Goal: Information Seeking & Learning: Learn about a topic

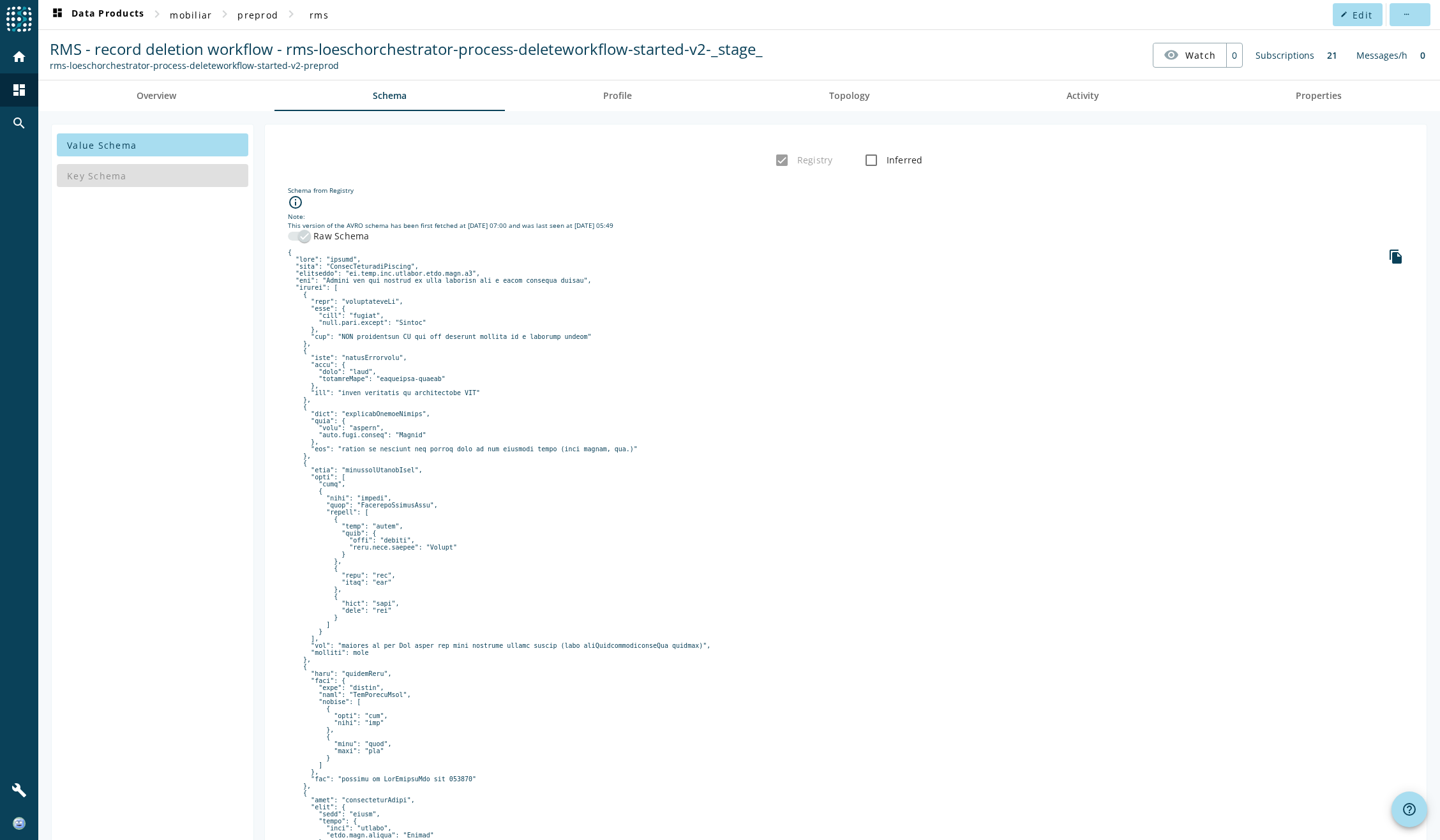
scroll to position [64, 0]
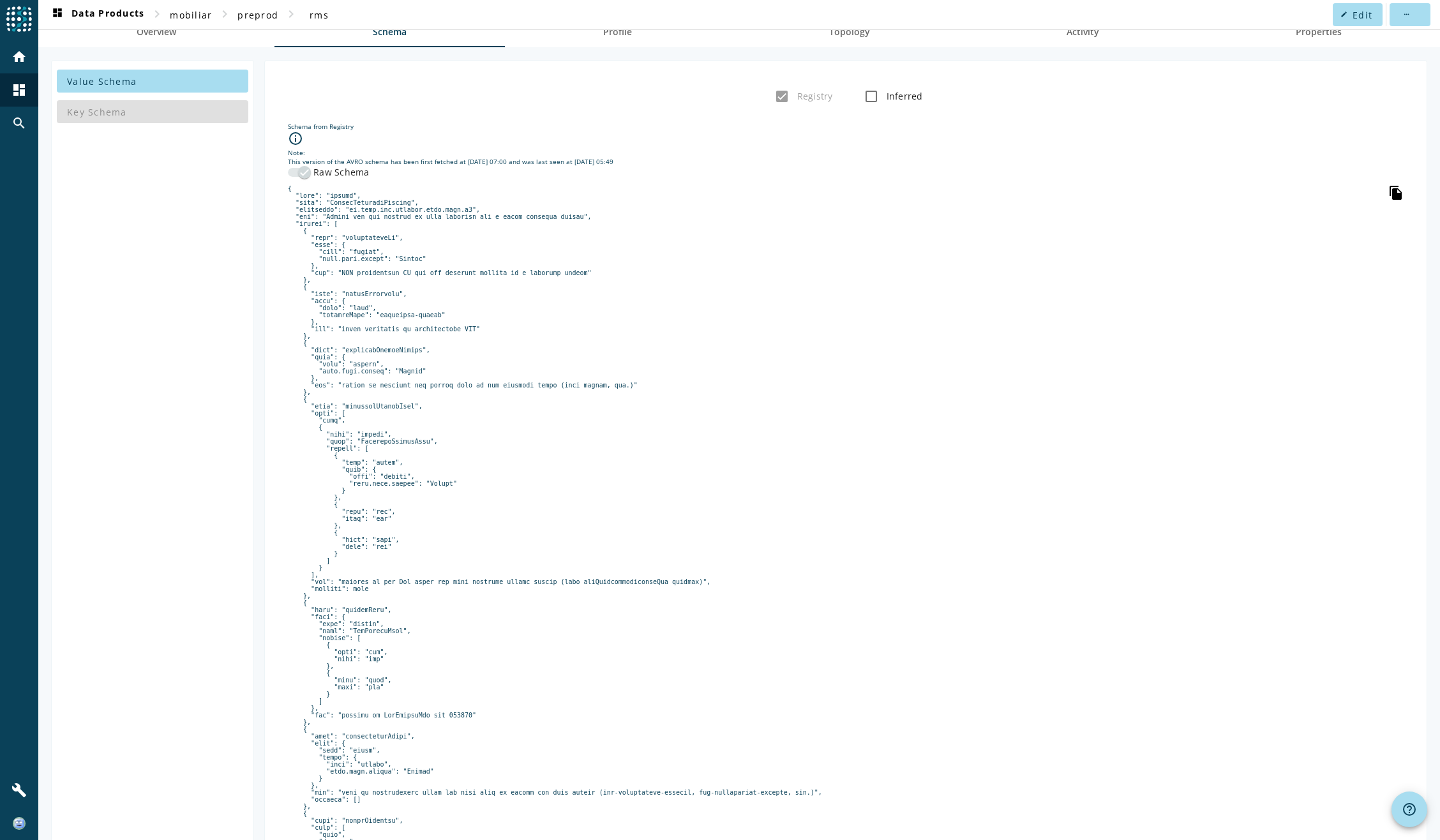
click at [1389, 194] on icon "file_copy" at bounding box center [1396, 192] width 15 height 15
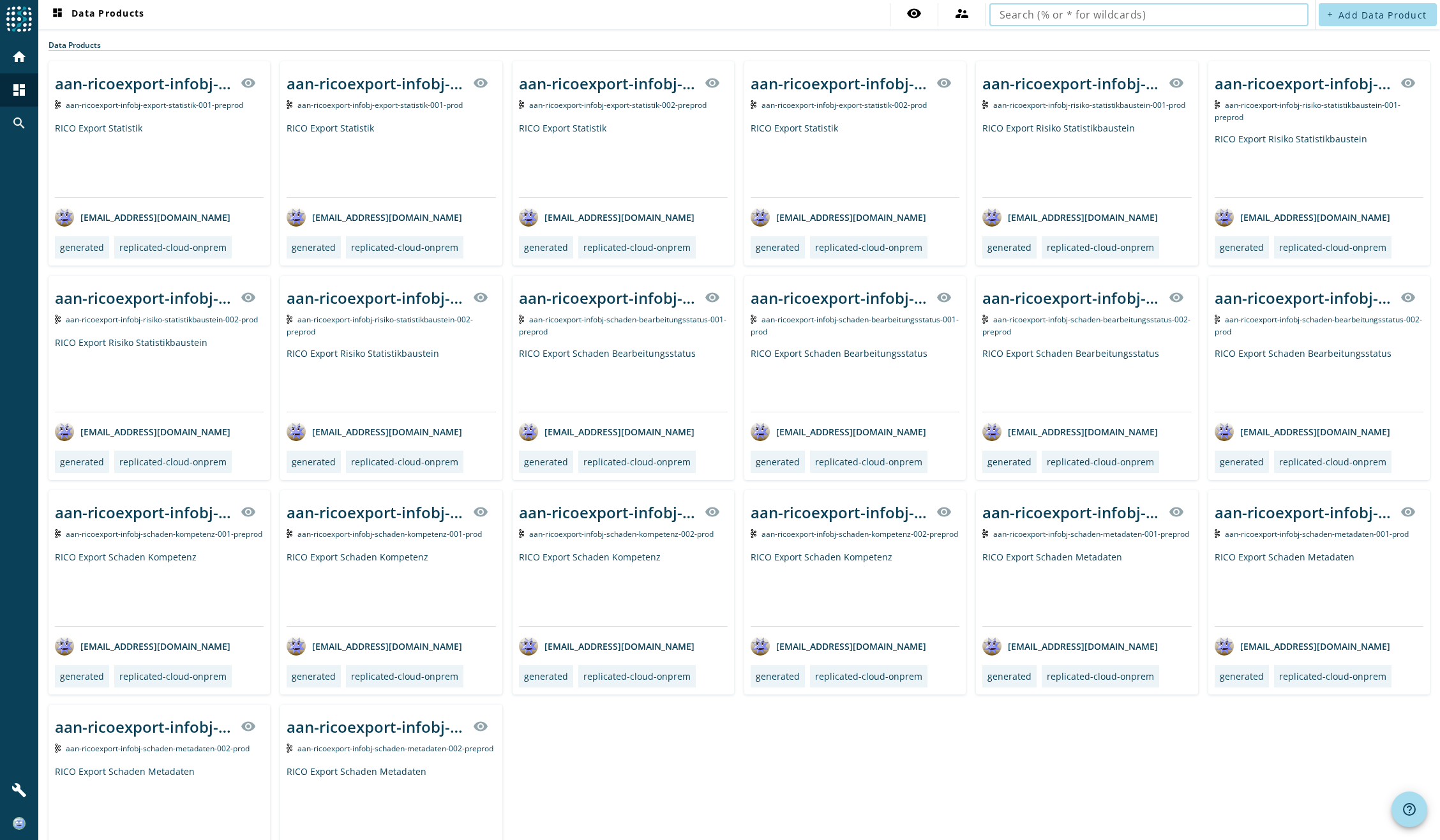
click at [1073, 12] on input "text" at bounding box center [1149, 14] width 298 height 15
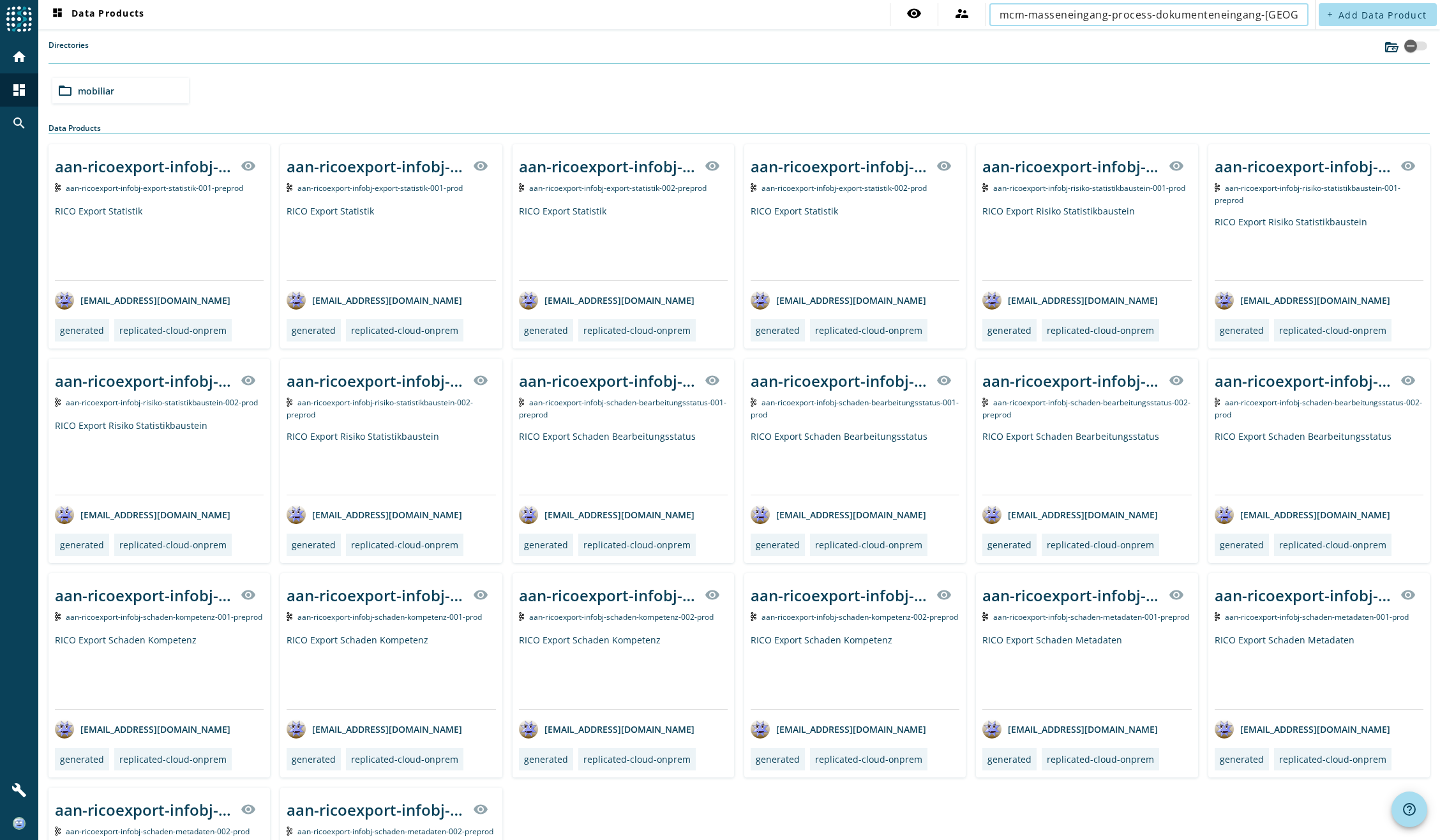
scroll to position [0, 9]
type input "mcm-masseneingang-process-dokumenteneingang-[GEOGRAPHIC_DATA]"
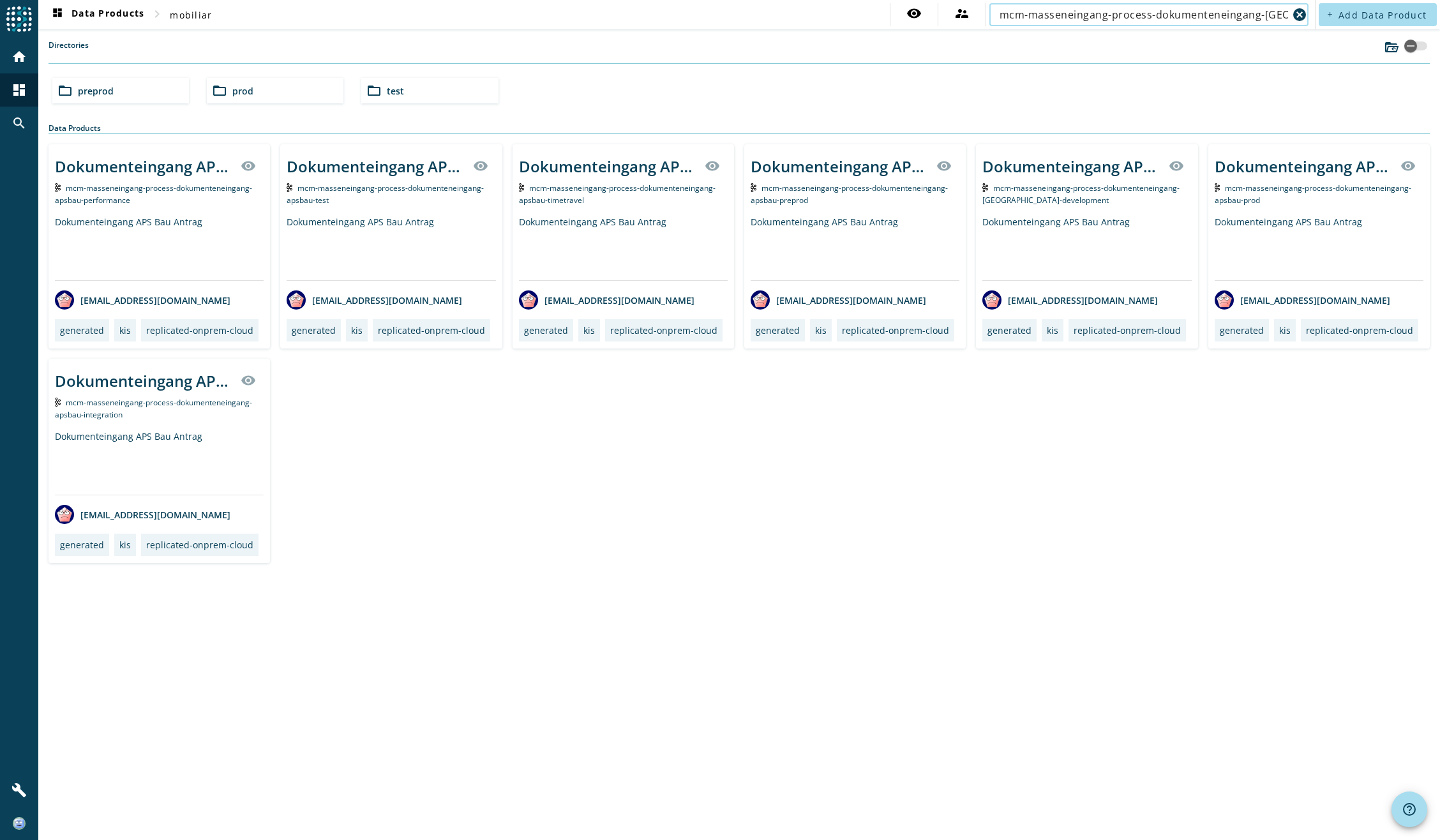
click at [470, 445] on div "Dokumenteingang APS Bau Antrag visibility mcm-masseneingang-process-dokumentene…" at bounding box center [739, 354] width 1382 height 418
click at [1301, 206] on div "Dokumenteingang APS Bau Antrag visibility mcm-masseneingang-process-dokumentene…" at bounding box center [1319, 246] width 222 height 204
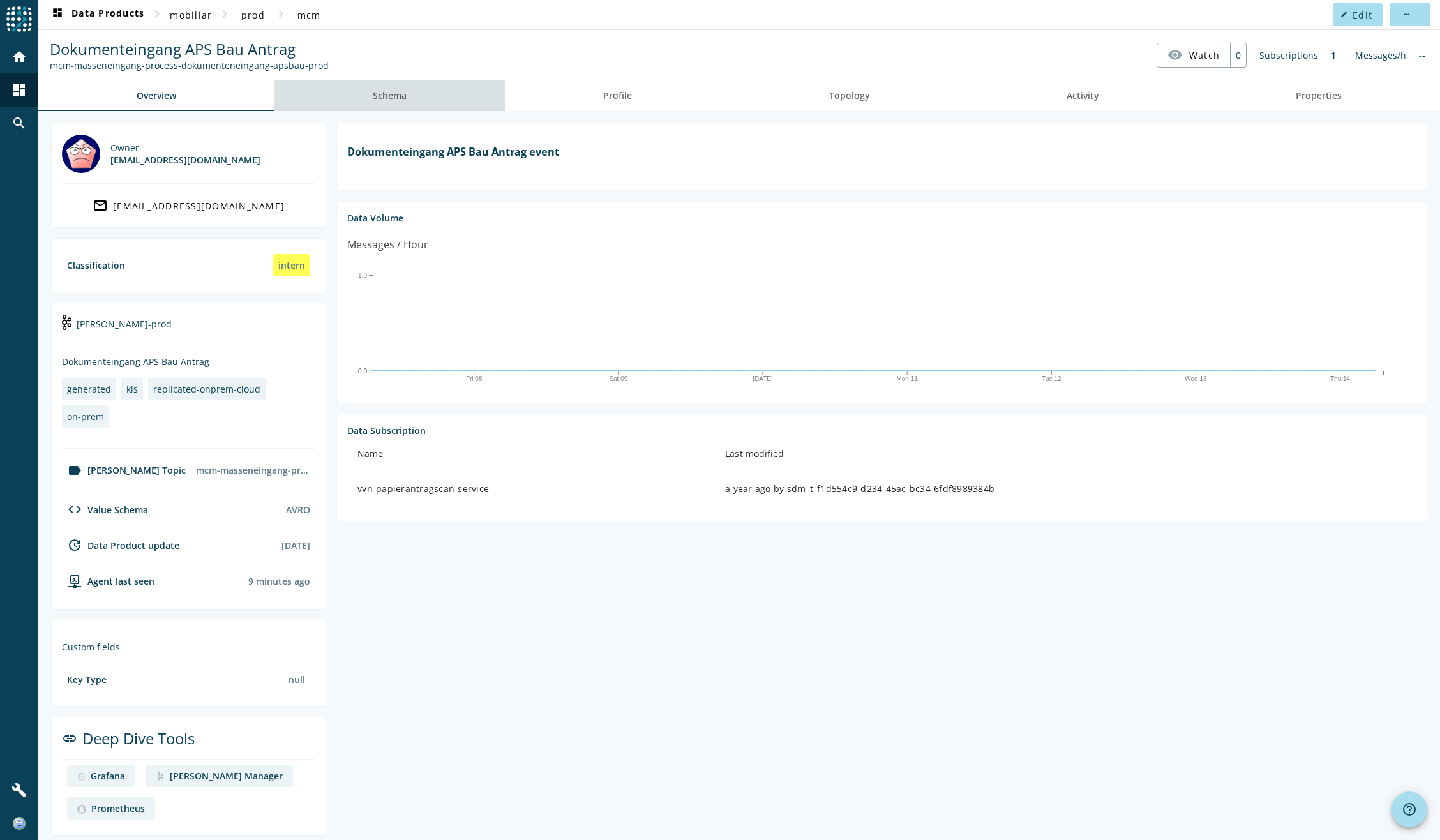
drag, startPoint x: 399, startPoint y: 92, endPoint x: 400, endPoint y: 101, distance: 9.1
click at [399, 92] on span "Schema" at bounding box center [389, 96] width 34 height 9
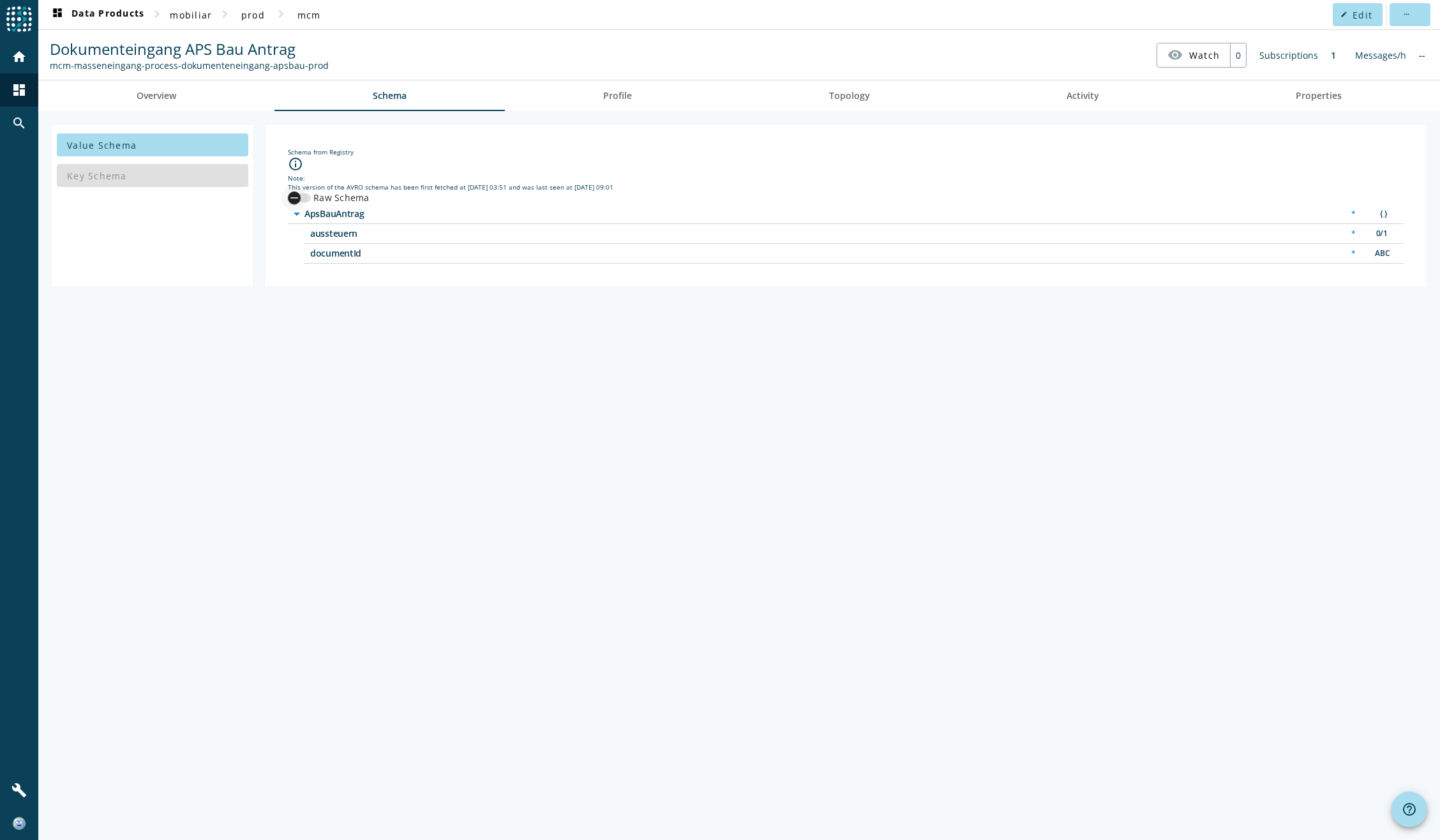
click at [294, 196] on icon "button" at bounding box center [294, 197] width 12 height 12
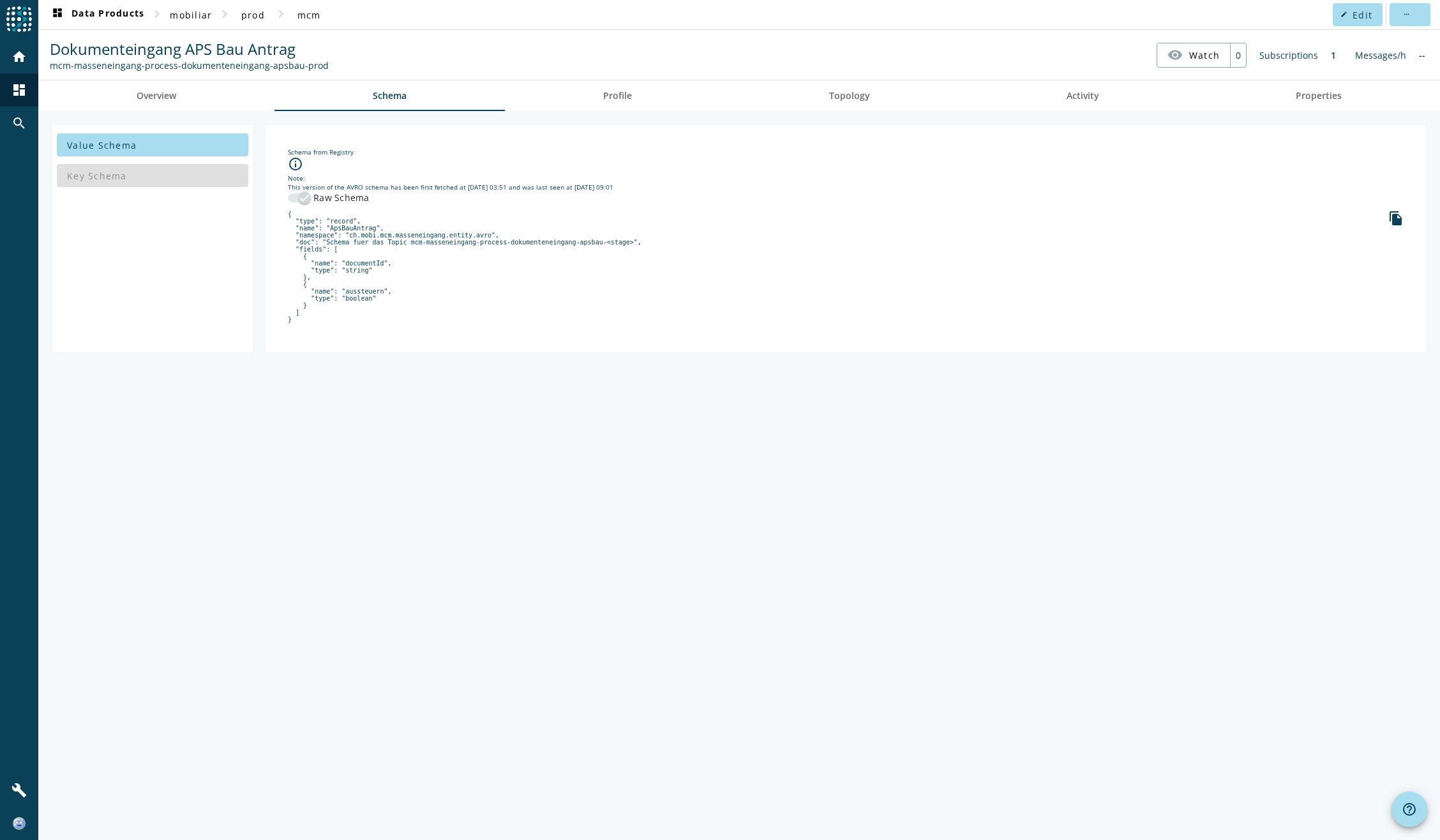
click at [532, 285] on pre "{ "type": "record", "name": "ApsBauAntrag", "namespace": "ch.mobi.mcm.massenein…" at bounding box center [846, 267] width 1116 height 112
click at [1397, 216] on icon "file_copy" at bounding box center [1396, 218] width 15 height 15
click at [1397, 221] on icon "file_copy" at bounding box center [1396, 218] width 15 height 15
click at [438, 549] on div "Value Schema Key Schema Schema from Registry info_outline Note: This version of…" at bounding box center [740, 475] width 1402 height 729
click at [1056, 491] on div "Value Schema Key Schema Schema from Registry info_outline Note: This version of…" at bounding box center [740, 475] width 1402 height 729
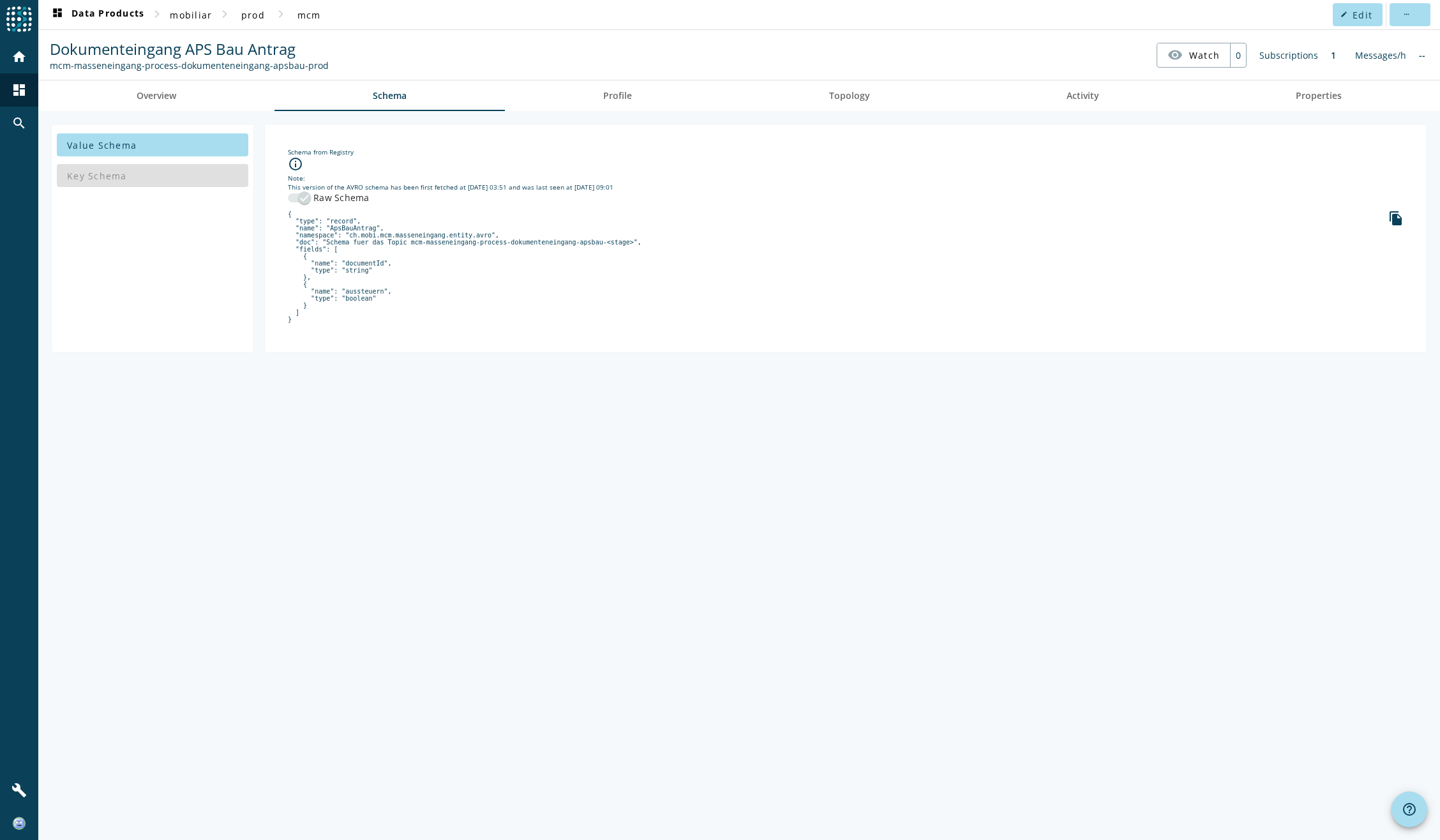
click at [621, 610] on div "Value Schema Key Schema Schema from Registry info_outline Note: This version of…" at bounding box center [740, 475] width 1402 height 729
click at [1091, 575] on div "Value Schema Key Schema Schema from Registry info_outline Note: This version of…" at bounding box center [740, 475] width 1402 height 729
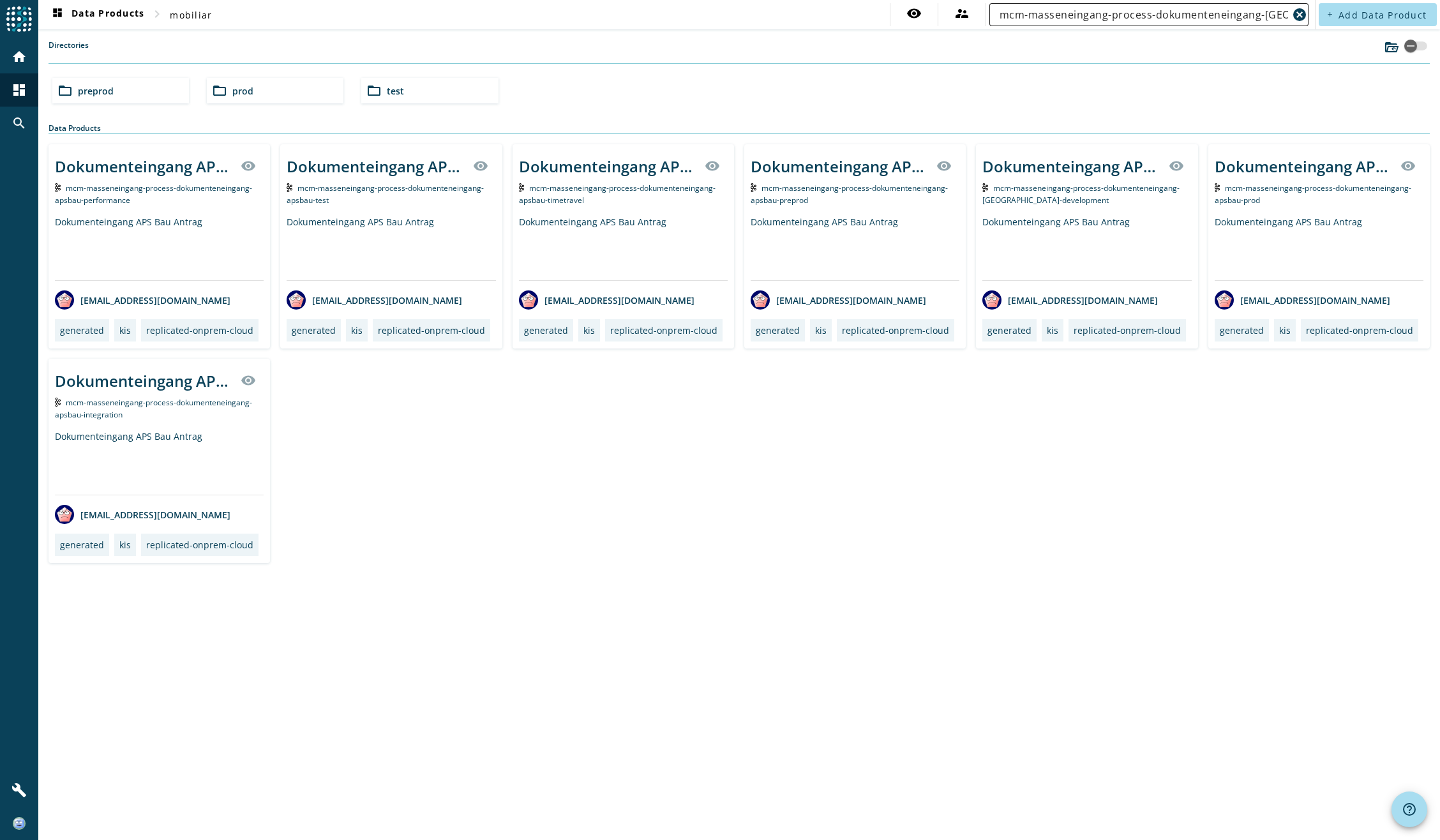
click at [1189, 6] on div "mcm-masseneingang-process-dokumenteneingang-[GEOGRAPHIC_DATA]" at bounding box center [1143, 14] width 288 height 23
paste input "elan-antrag"
type input "mcm-masseneingang-process-dokumenteneingang-elan-antrag"
click at [755, 474] on div "Dokumenteingang ELAN Antrag visibility mcm-masseneingang-process-dokumenteneing…" at bounding box center [739, 354] width 1382 height 418
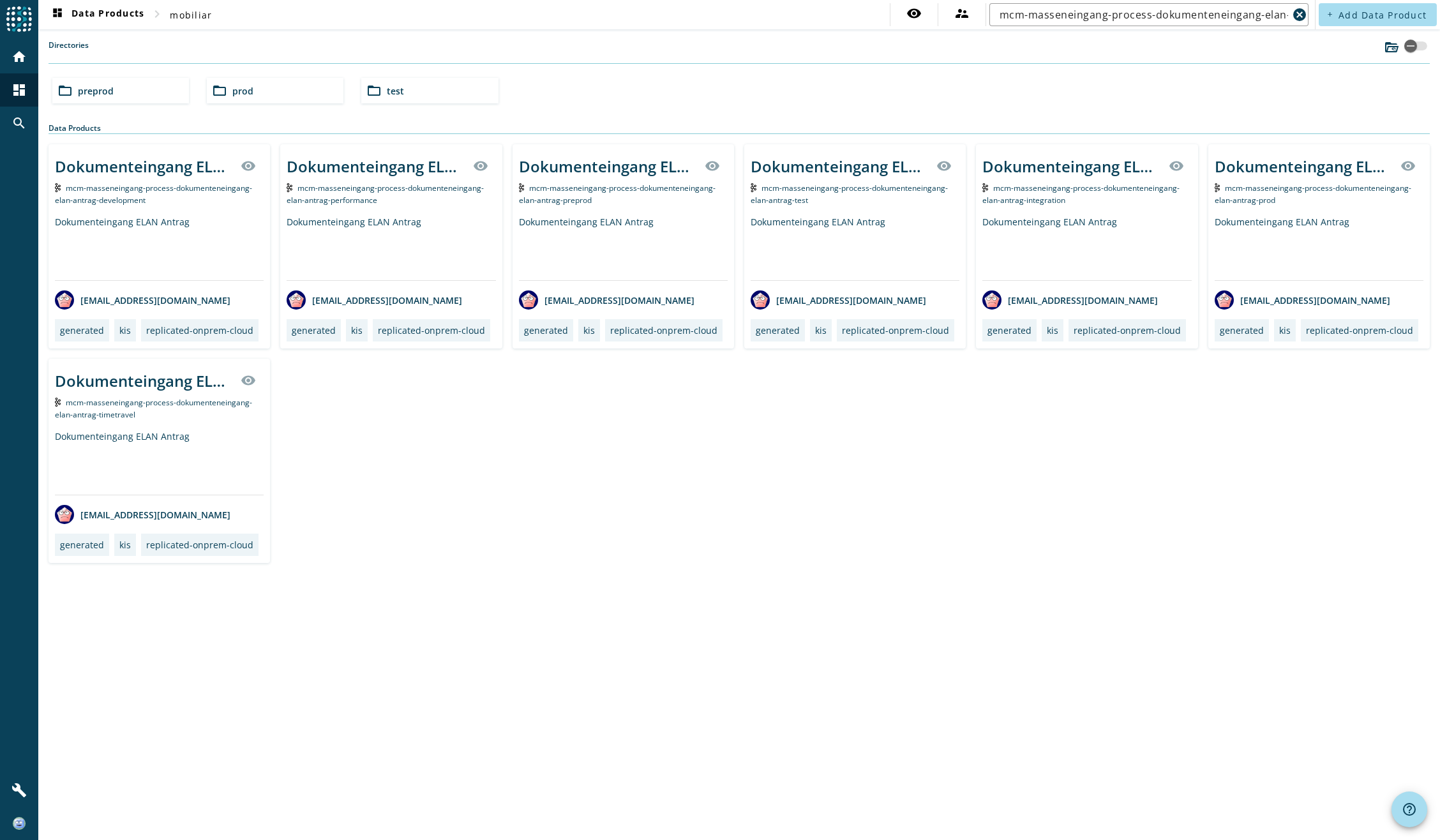
click at [1299, 198] on div "mcm-masseneingang-process-dokumenteneingang-elan-antrag-prod" at bounding box center [1319, 193] width 208 height 24
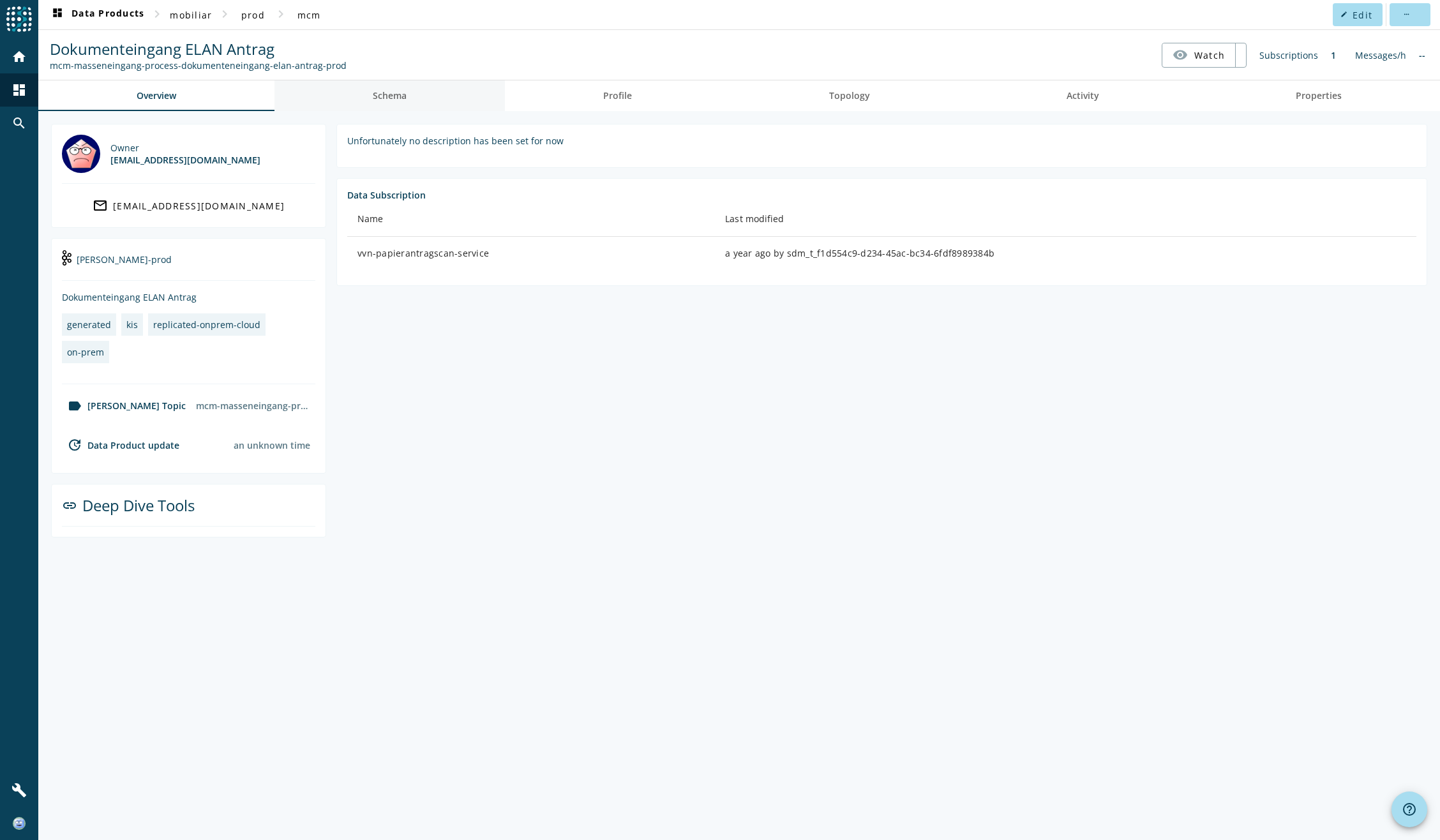
click at [402, 92] on span "Schema" at bounding box center [389, 96] width 34 height 9
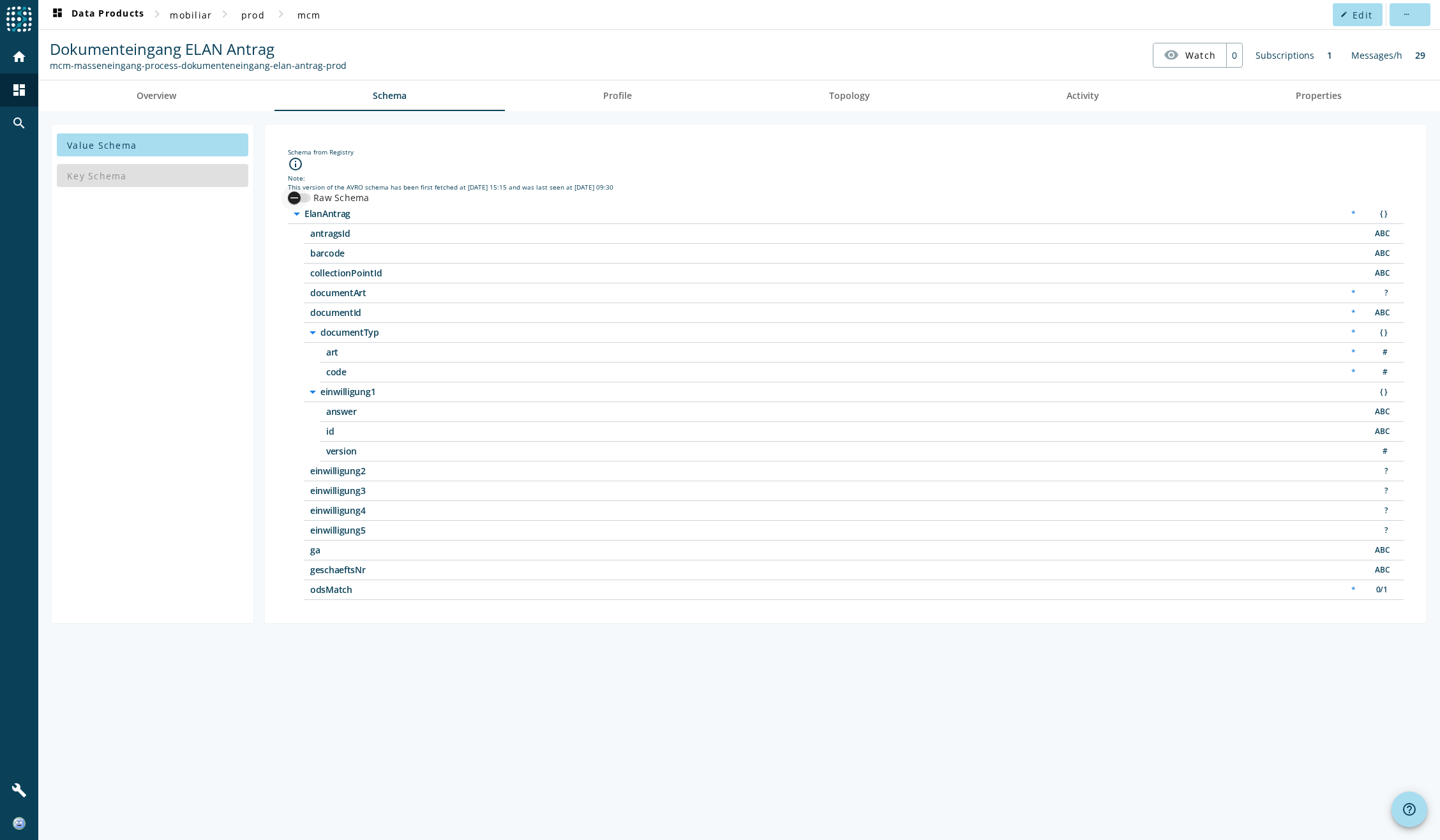
click at [300, 196] on div "button" at bounding box center [294, 198] width 13 height 13
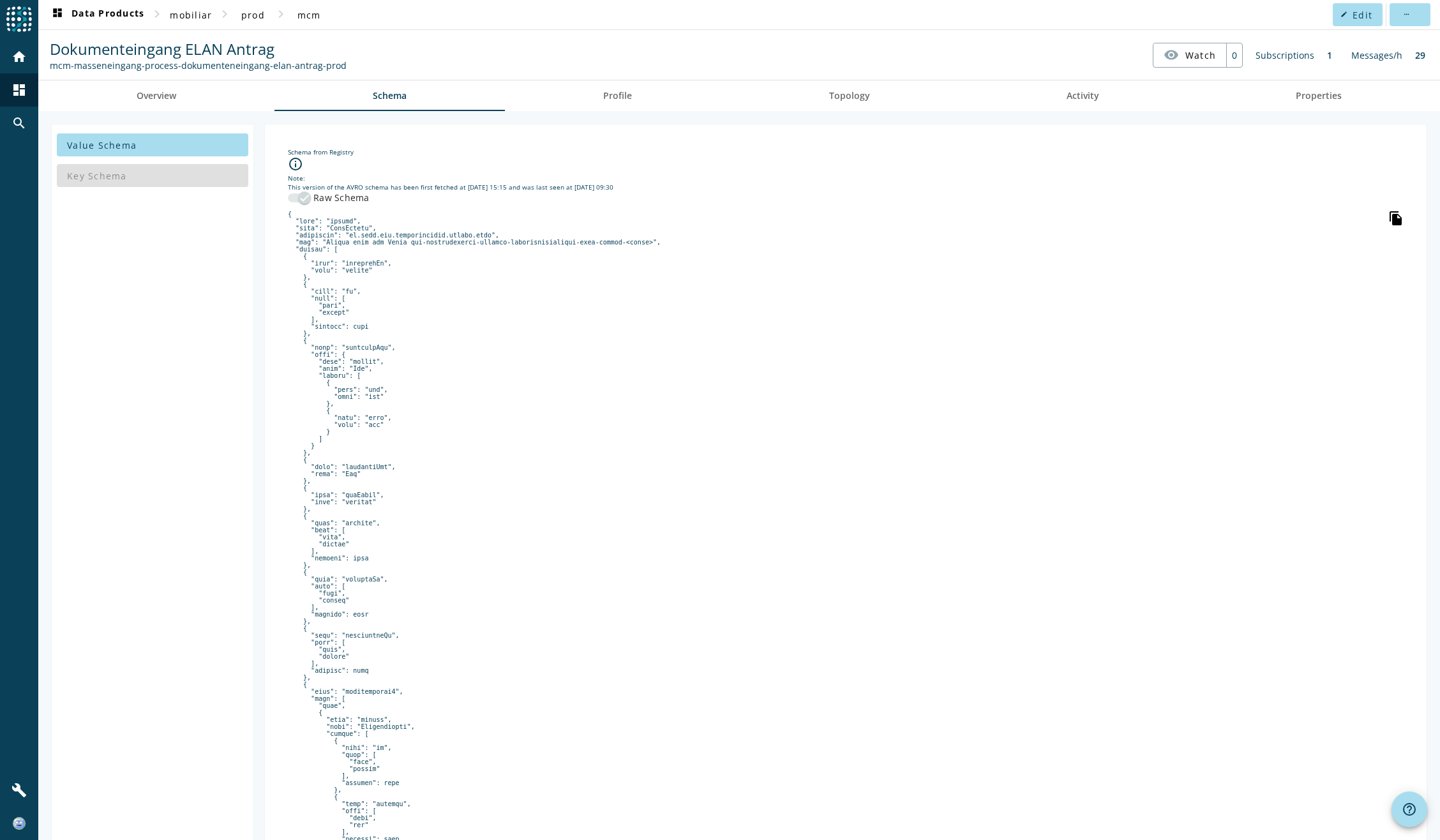
click at [1389, 219] on icon "file_copy" at bounding box center [1396, 218] width 15 height 15
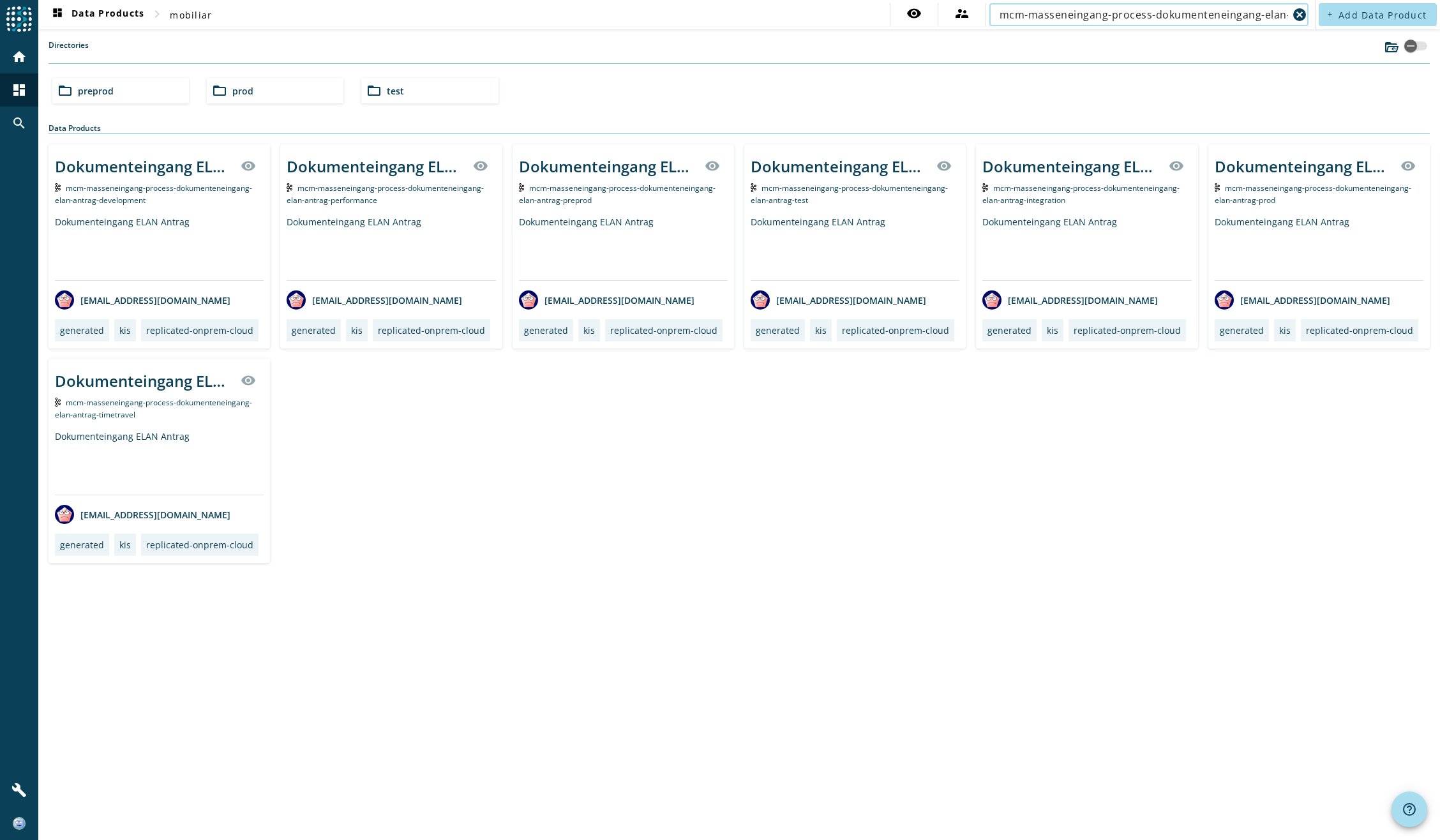
click at [1155, 18] on input "mcm-masseneingang-process-dokumenteneingang-elan-antrag" at bounding box center [1143, 14] width 288 height 15
paste input "apsbau"
type input "mcm-masseneingang-process-dokumenteneingang-[GEOGRAPHIC_DATA]"
click at [886, 478] on div "Dokumenteingang APS Bau Antrag visibility mcm-masseneingang-process-dokumentene…" at bounding box center [739, 354] width 1382 height 418
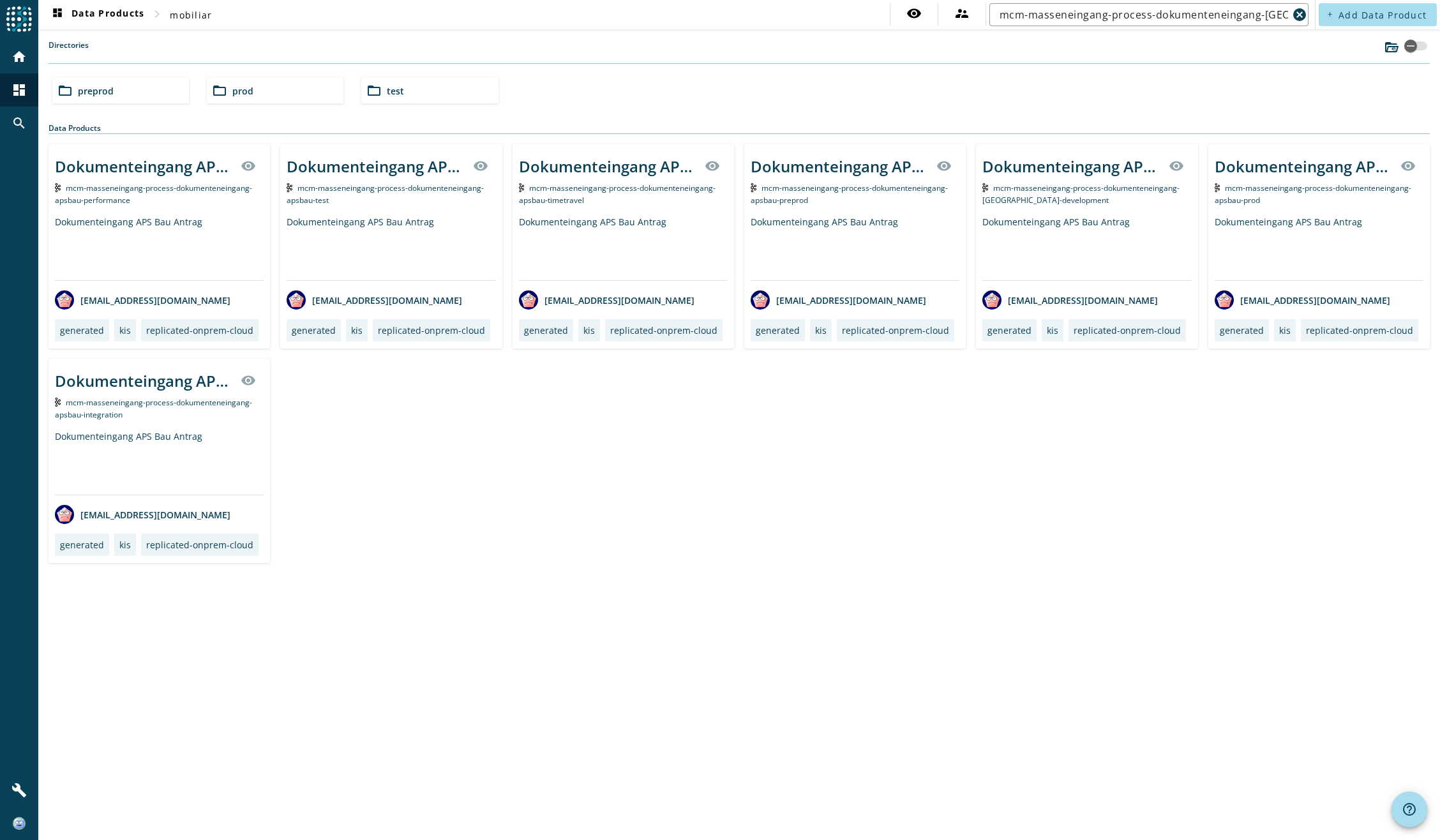
click at [1297, 186] on span "mcm-masseneingang-process-dokumenteneingang-apsbau-prod" at bounding box center [1314, 193] width 197 height 23
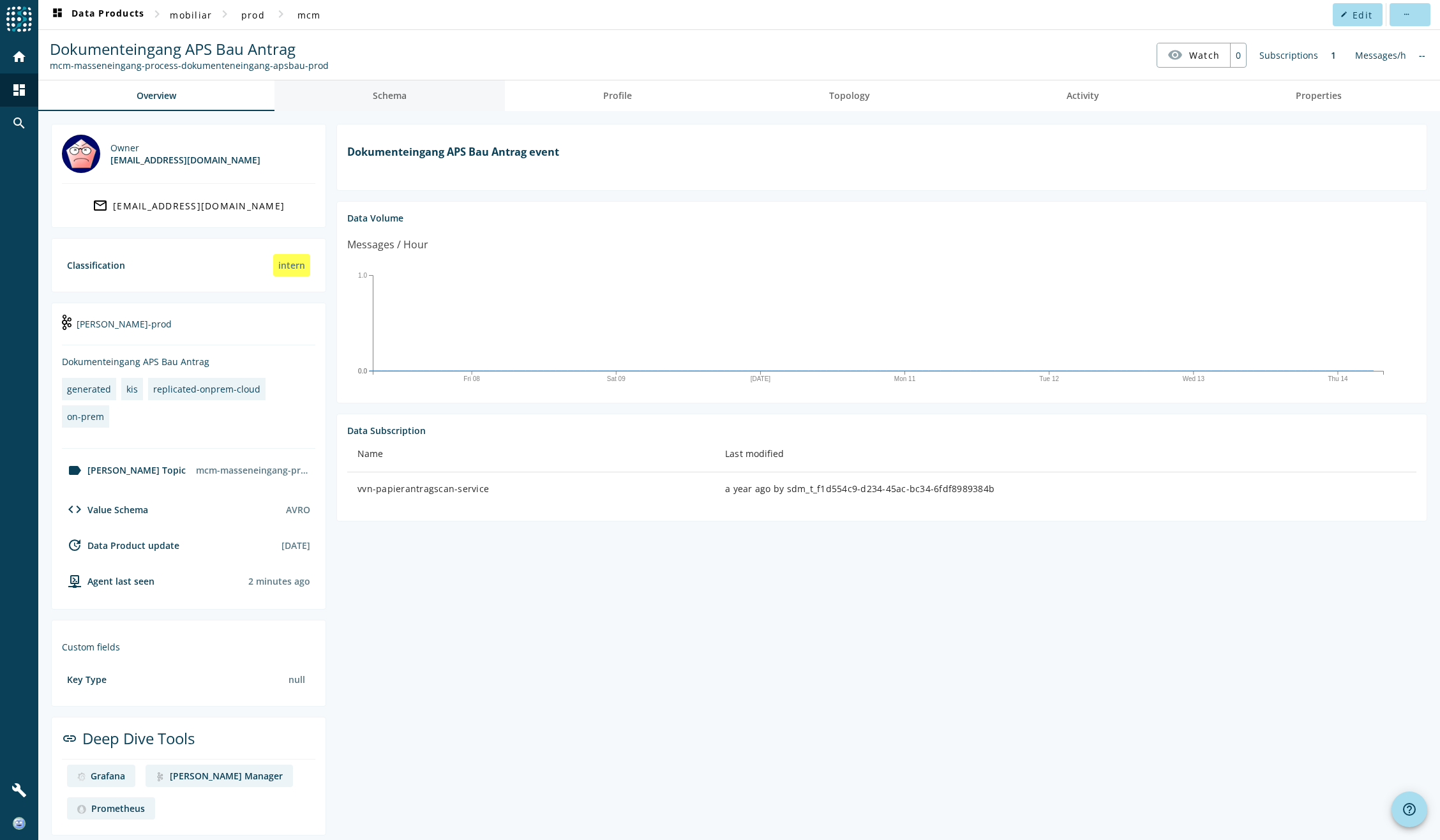
click at [400, 92] on span "Schema" at bounding box center [389, 96] width 34 height 9
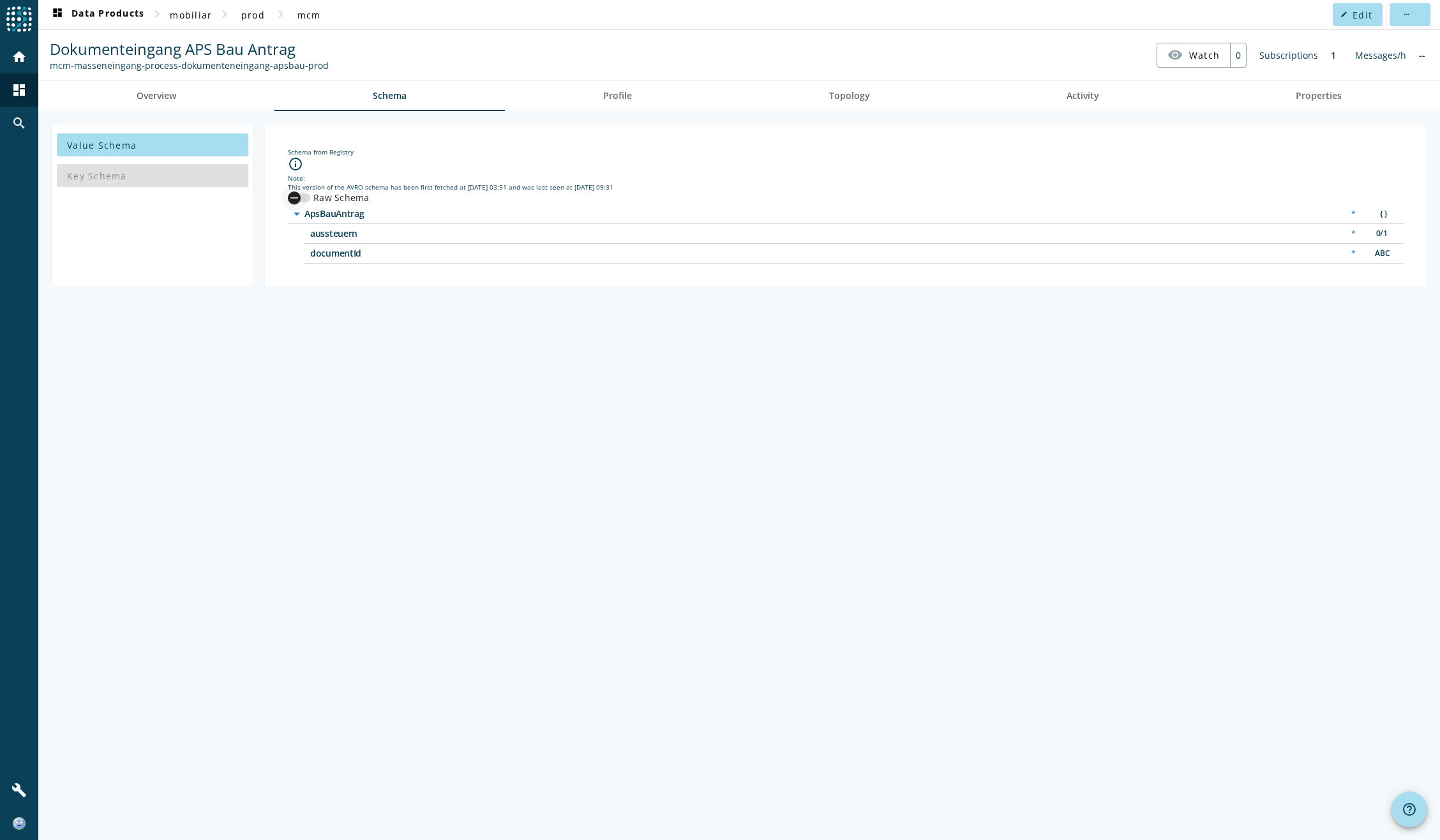
click at [295, 193] on icon "button" at bounding box center [294, 197] width 12 height 12
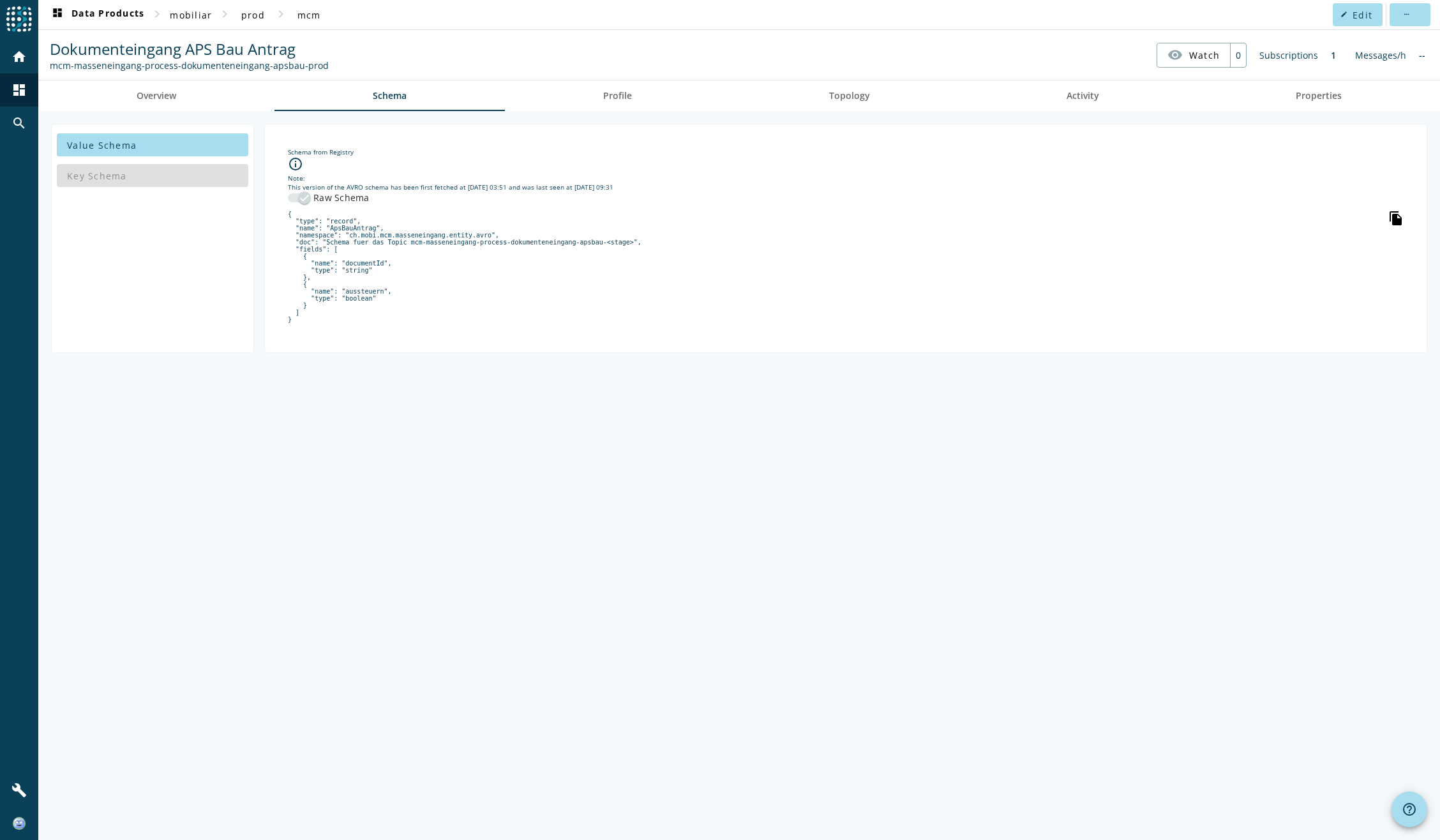
click at [1393, 219] on icon "file_copy" at bounding box center [1396, 218] width 15 height 15
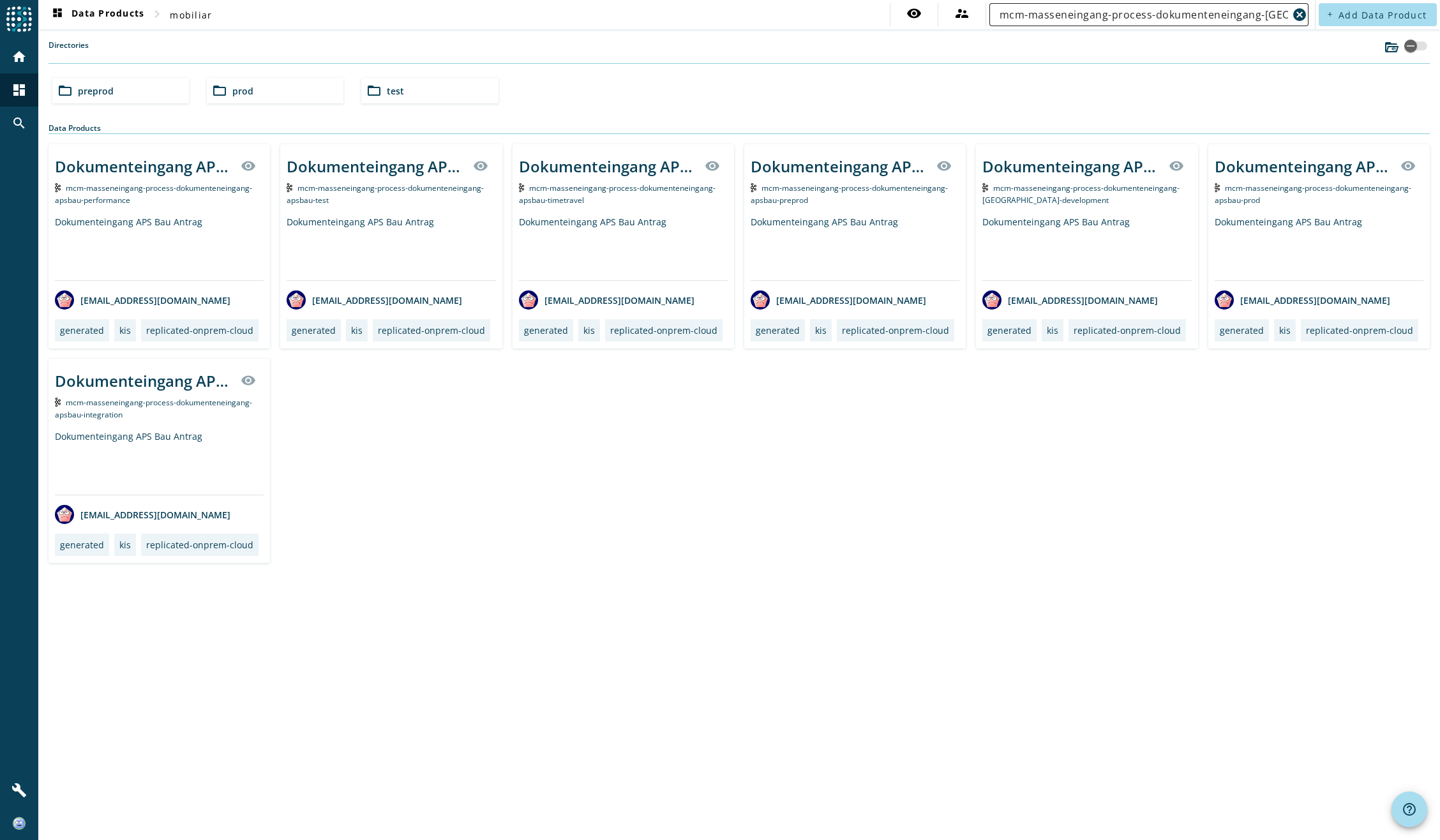
click at [1051, 13] on input "mcm-masseneingang-process-dokumenteneingang-[GEOGRAPHIC_DATA]" at bounding box center [1143, 14] width 288 height 15
paste input "protekta-flex"
type input "mcm-masseneingang-process-dokumenteneingang-protekta-flex"
click at [871, 475] on div "Dokumenteingang Protekta FLEX Antrag visibility mcm-masseneingang-process-dokum…" at bounding box center [739, 354] width 1382 height 418
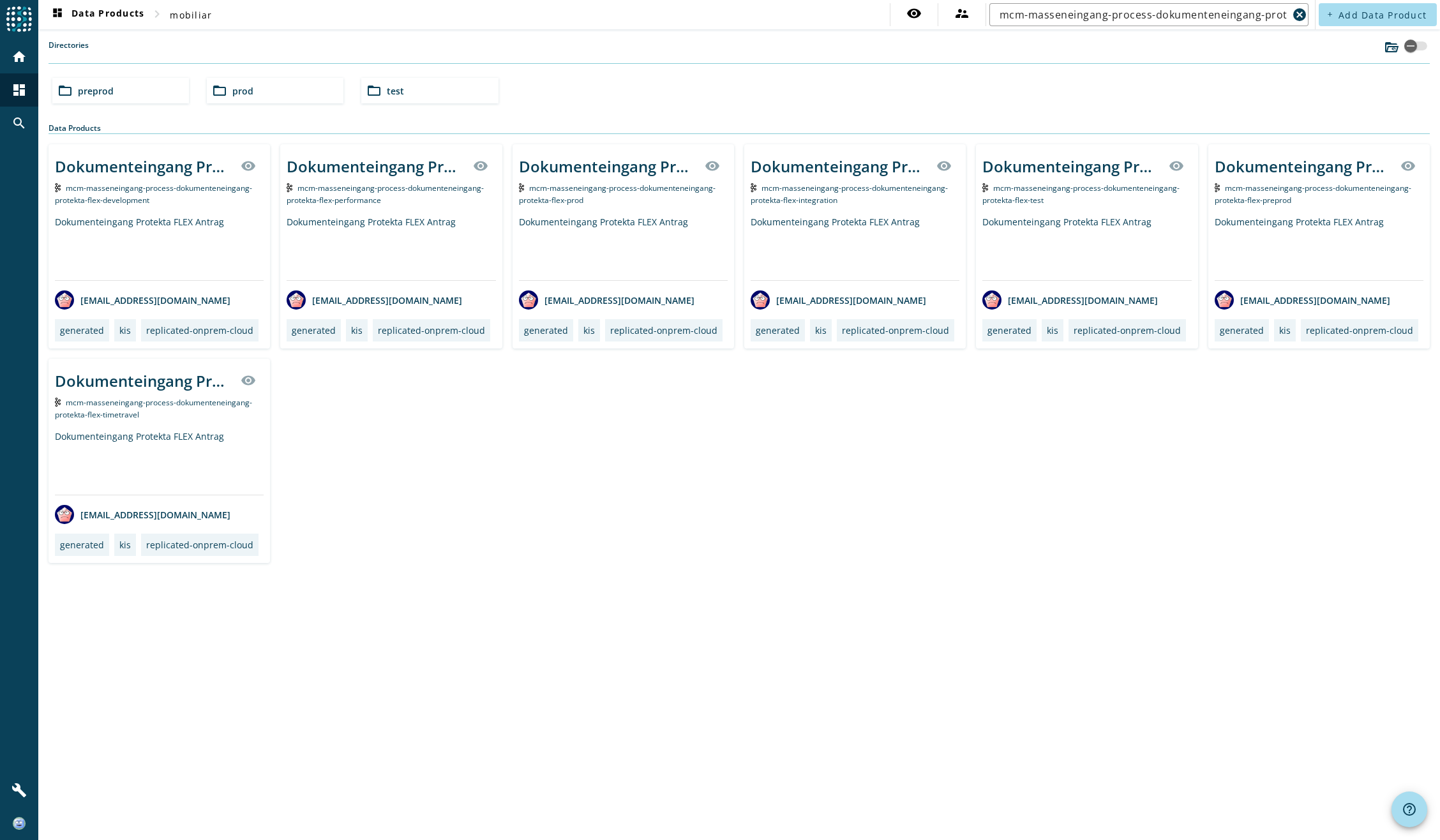
click at [612, 193] on div "mcm-masseneingang-process-dokumenteneingang-protekta-flex-prod" at bounding box center [623, 193] width 208 height 24
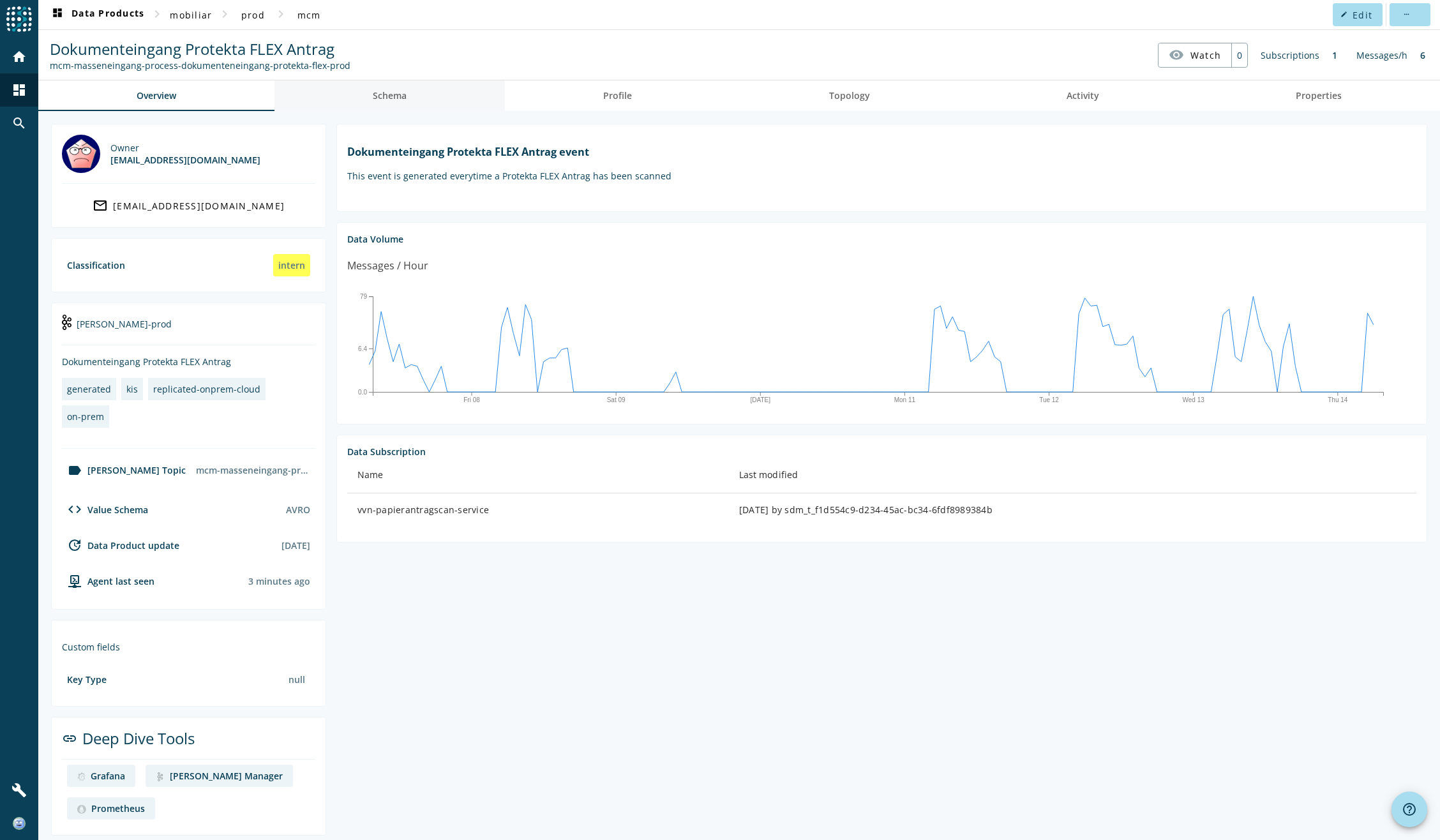
click at [391, 95] on span "Schema" at bounding box center [389, 96] width 34 height 9
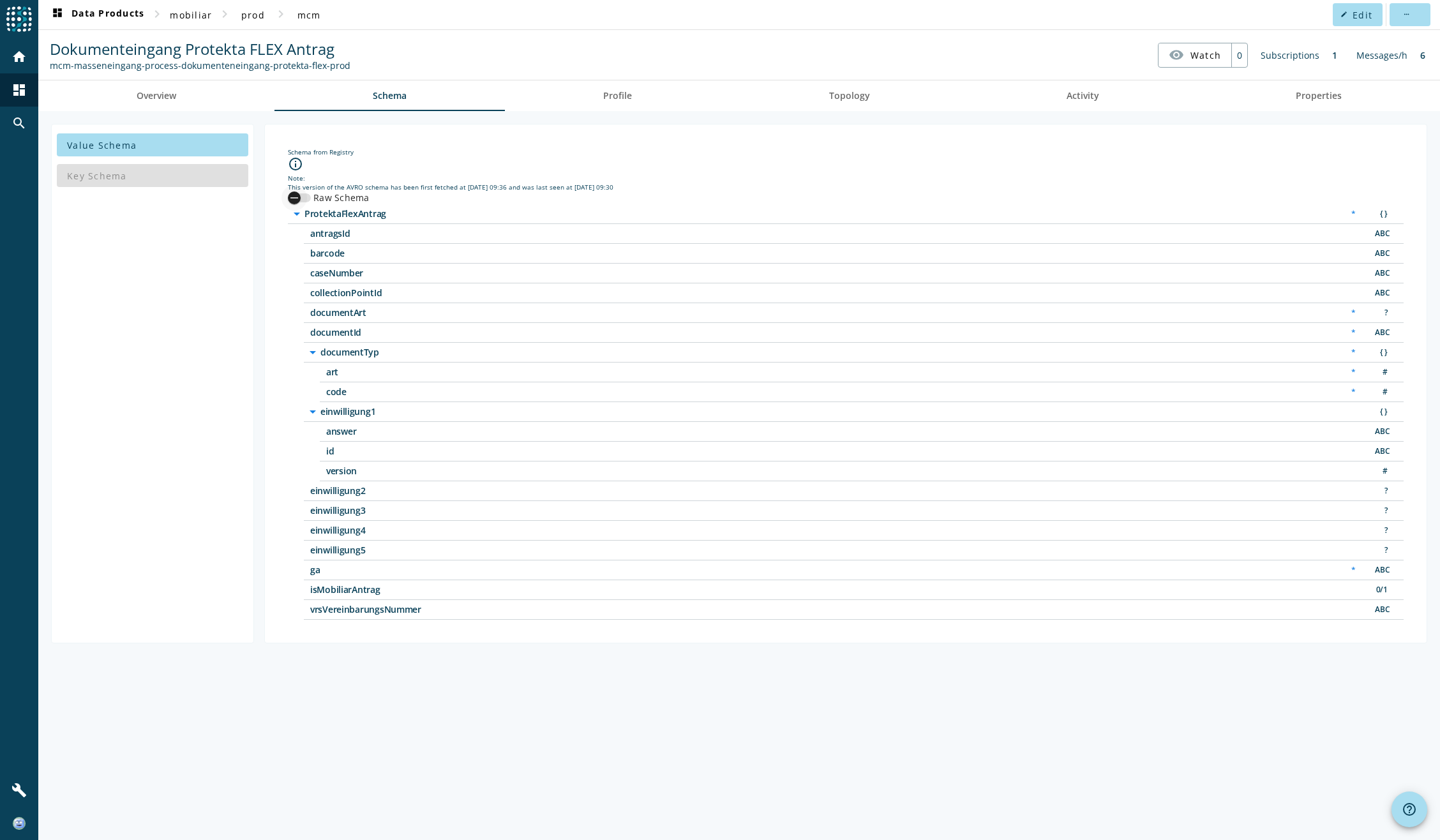
click at [299, 197] on icon "button" at bounding box center [294, 197] width 12 height 12
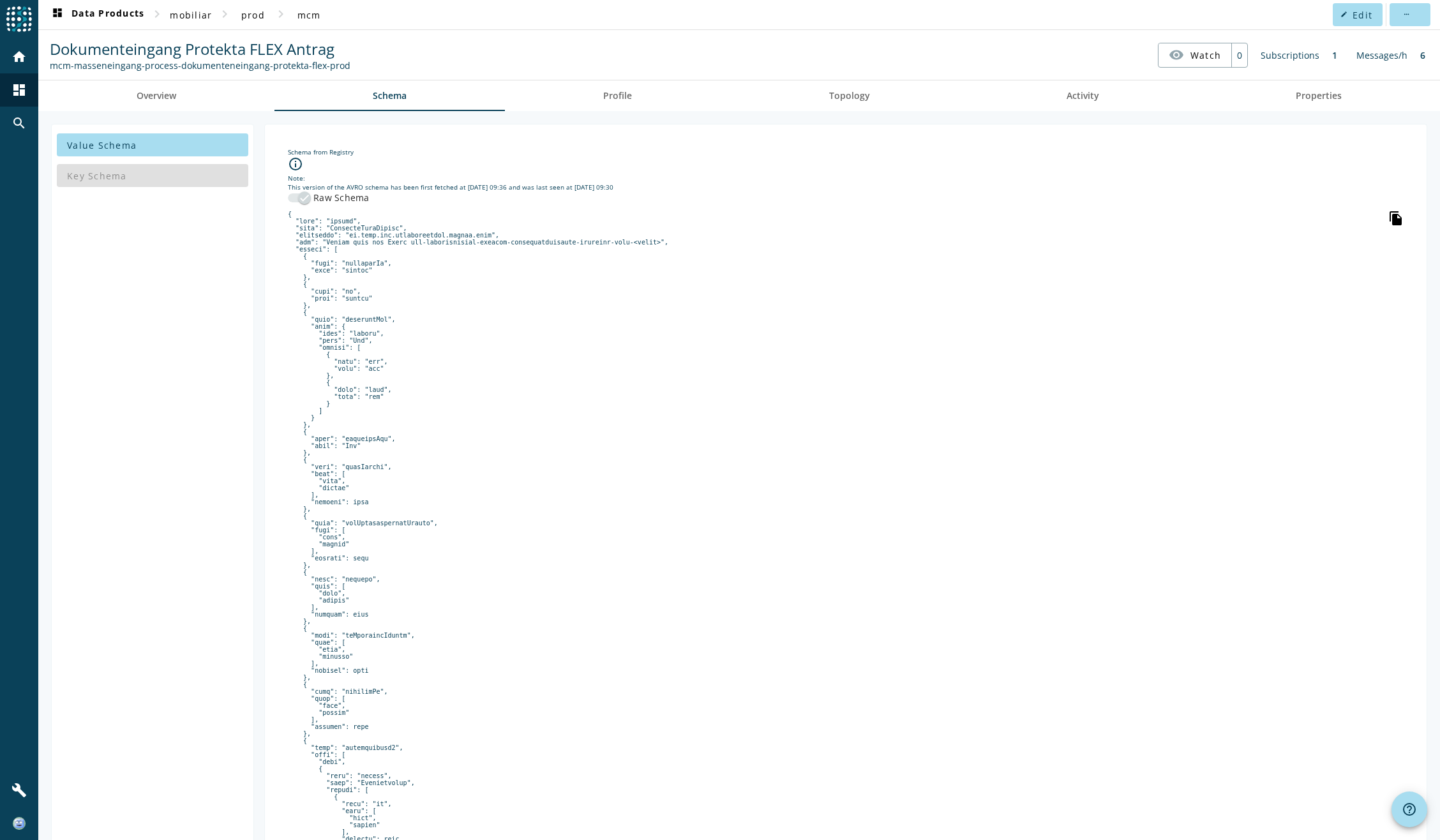
click at [1389, 220] on icon "file_copy" at bounding box center [1396, 218] width 15 height 15
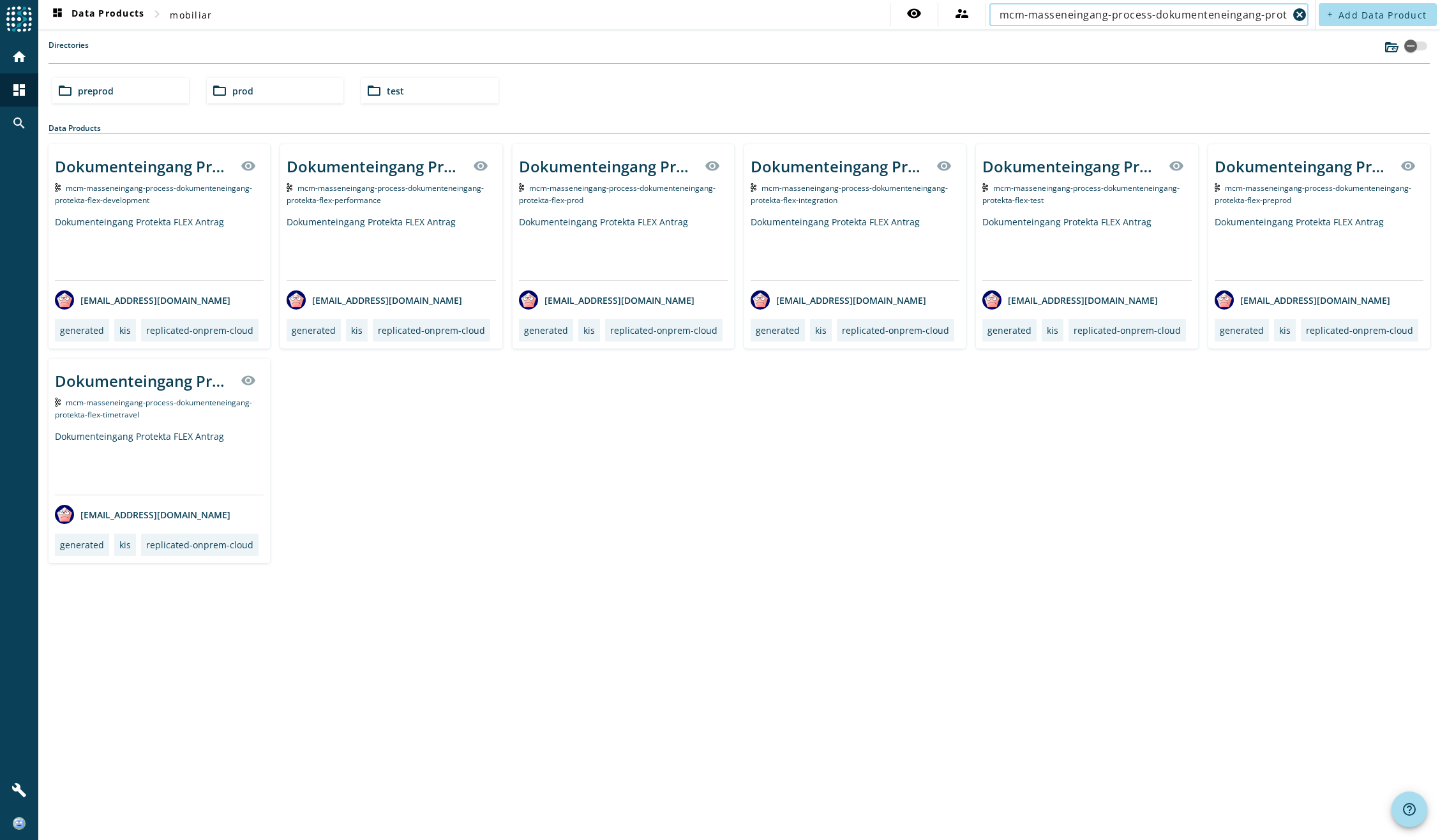
click at [1118, 15] on input "mcm-masseneingang-process-dokumenteneingang-protekta-flex" at bounding box center [1143, 14] width 288 height 15
paste input "vvn-papierantragscan-process-deleteworkflow-completed-v2"
type input "vvn-papierantragscan-process-deleteworkflow-completed-v2"
click at [748, 479] on div "VVN Papierantragscan Delete Workflow Completed v2 visibility vvn-papierantragsc…" at bounding box center [739, 354] width 1382 height 418
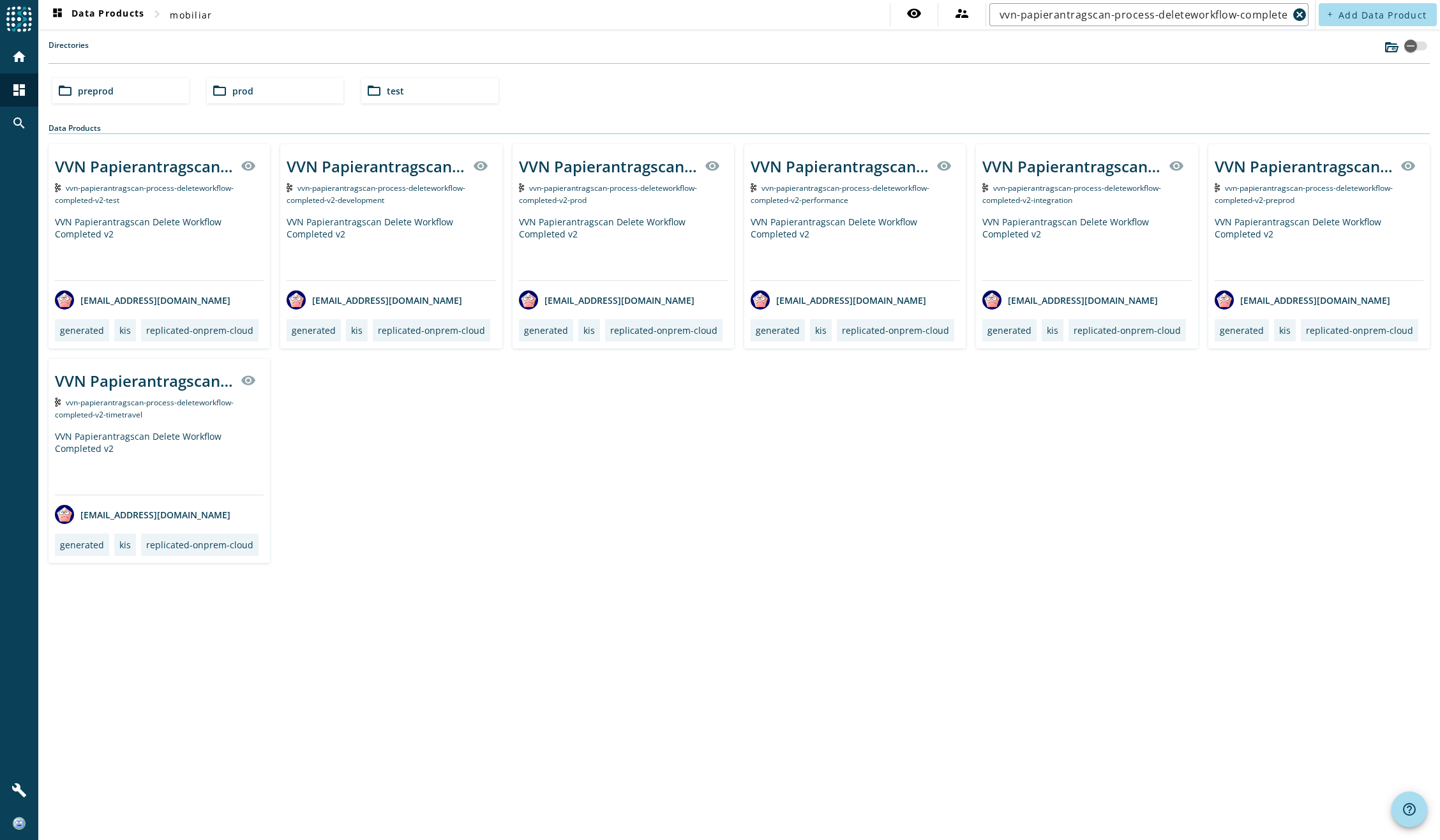
click at [610, 216] on div "VVN Papierantragscan Delete Workflow Completed v2" at bounding box center [623, 248] width 208 height 65
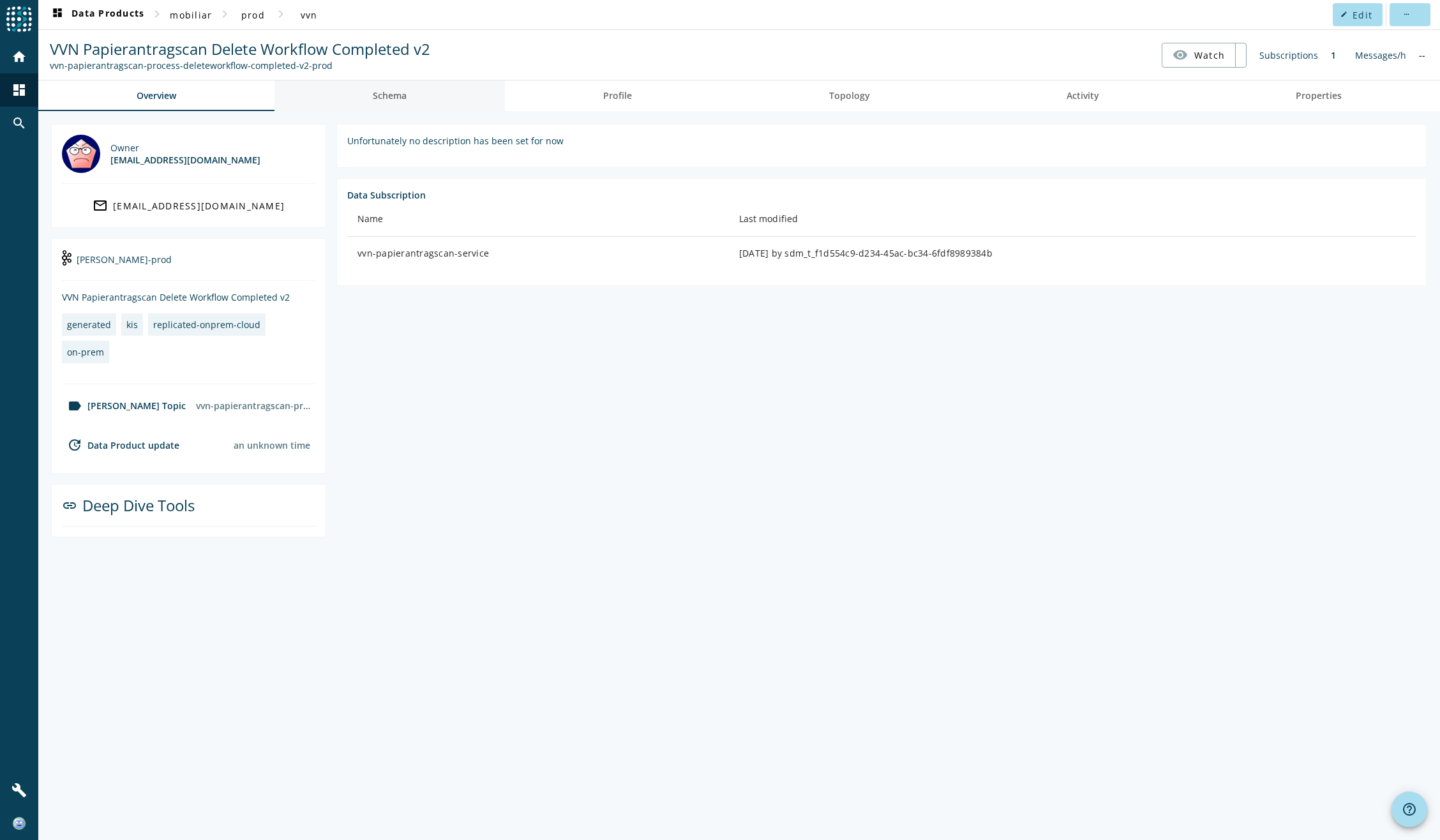
click at [388, 100] on span "Schema" at bounding box center [389, 96] width 34 height 9
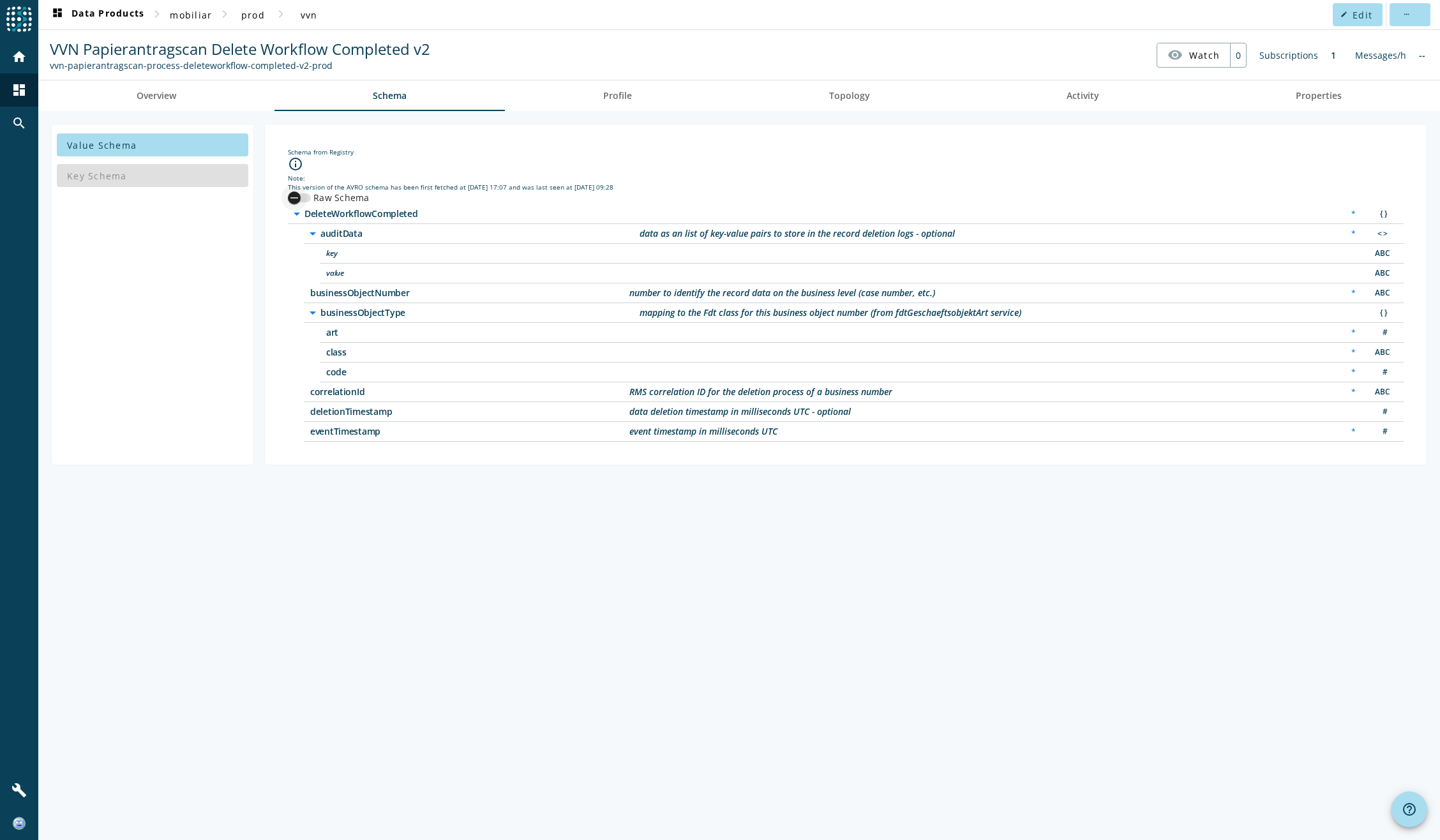
click at [299, 198] on icon "button" at bounding box center [294, 197] width 12 height 12
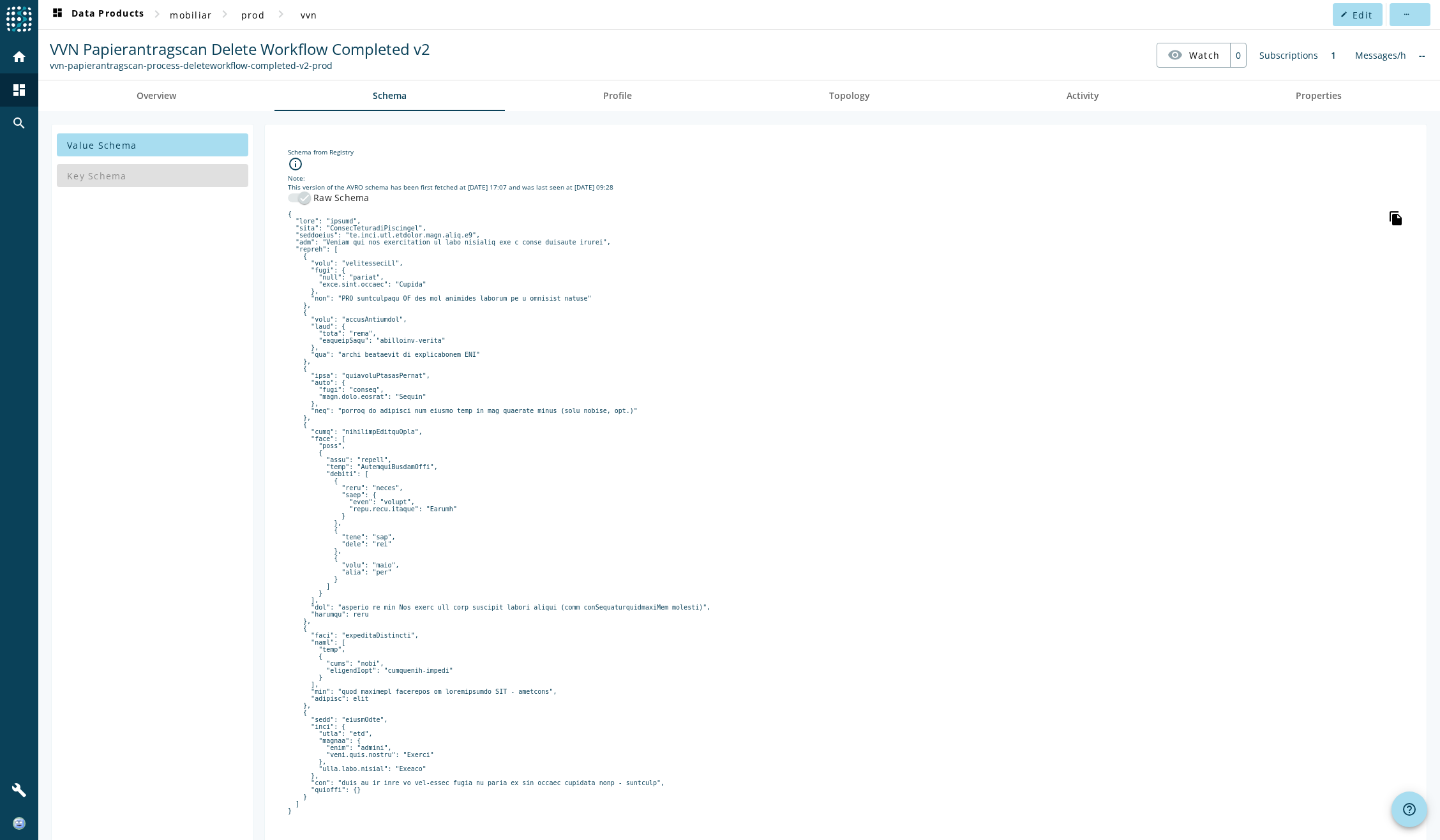
click at [1389, 216] on icon "file_copy" at bounding box center [1396, 218] width 15 height 15
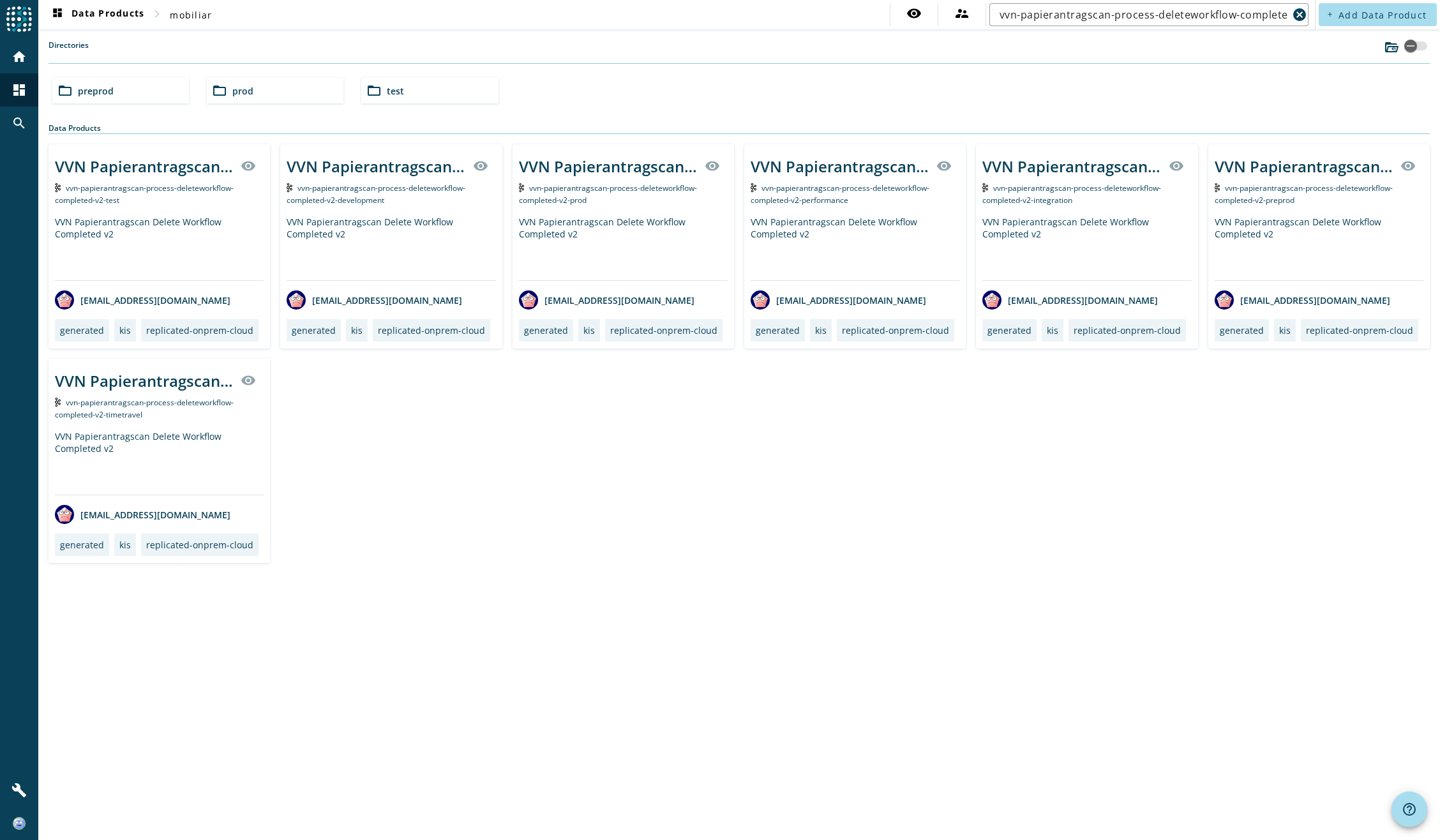
click at [894, 94] on div "folder_open preprod folder_open prod folder_open test" at bounding box center [739, 90] width 1384 height 36
click at [1027, 15] on input "vvn-papierantragscan-process-deleteworkflow-completed-v2" at bounding box center [1143, 14] width 288 height 15
paste input "ots-einwilligungsmanagement-command-einwilligung-registrieren"
type input "ots-einwilligungsmanagement-command-einwilligung-registrieren"
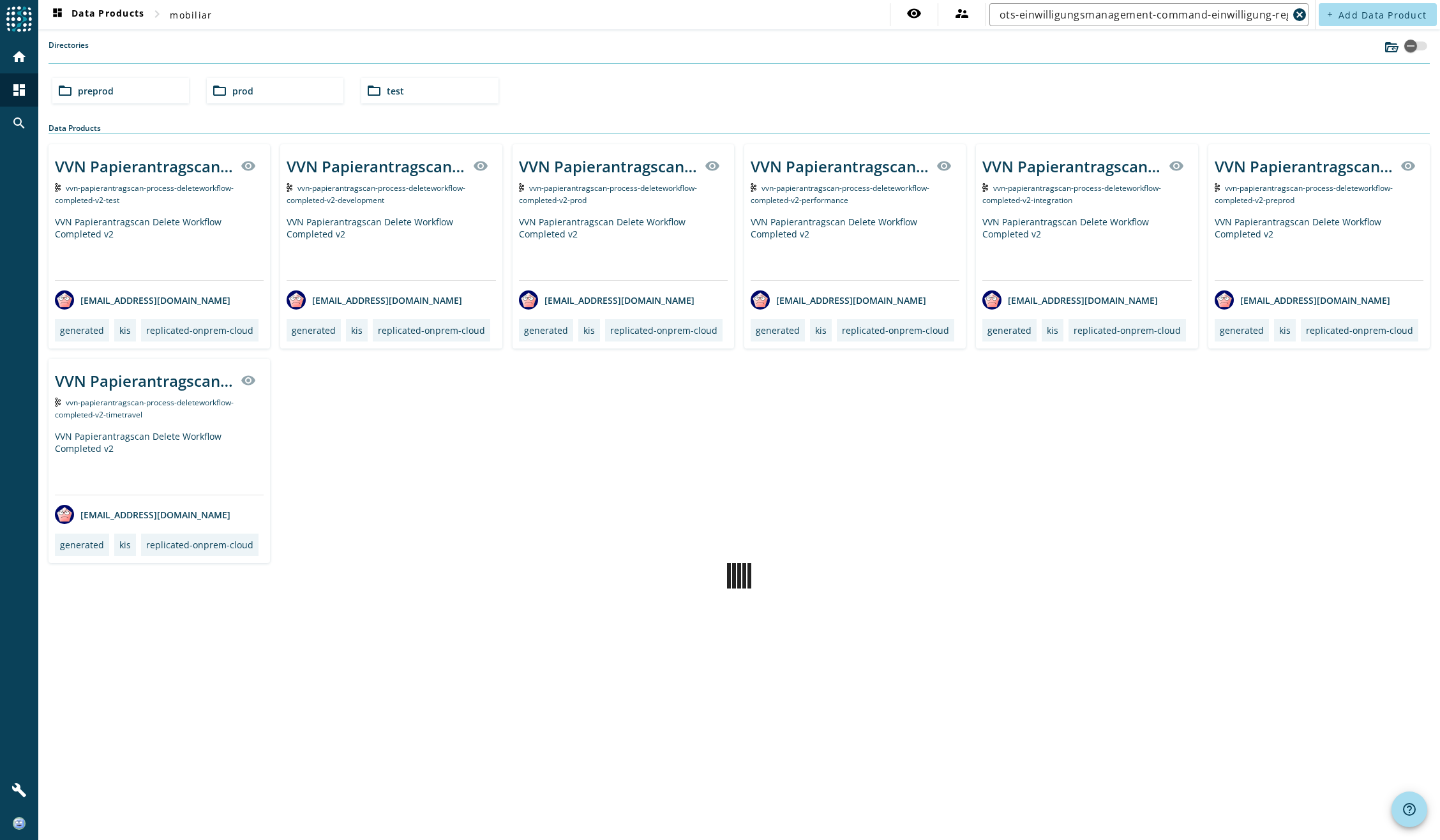
click at [952, 111] on div "Directories folder_open preprod folder_open prod folder_open test Data Products…" at bounding box center [739, 313] width 1382 height 549
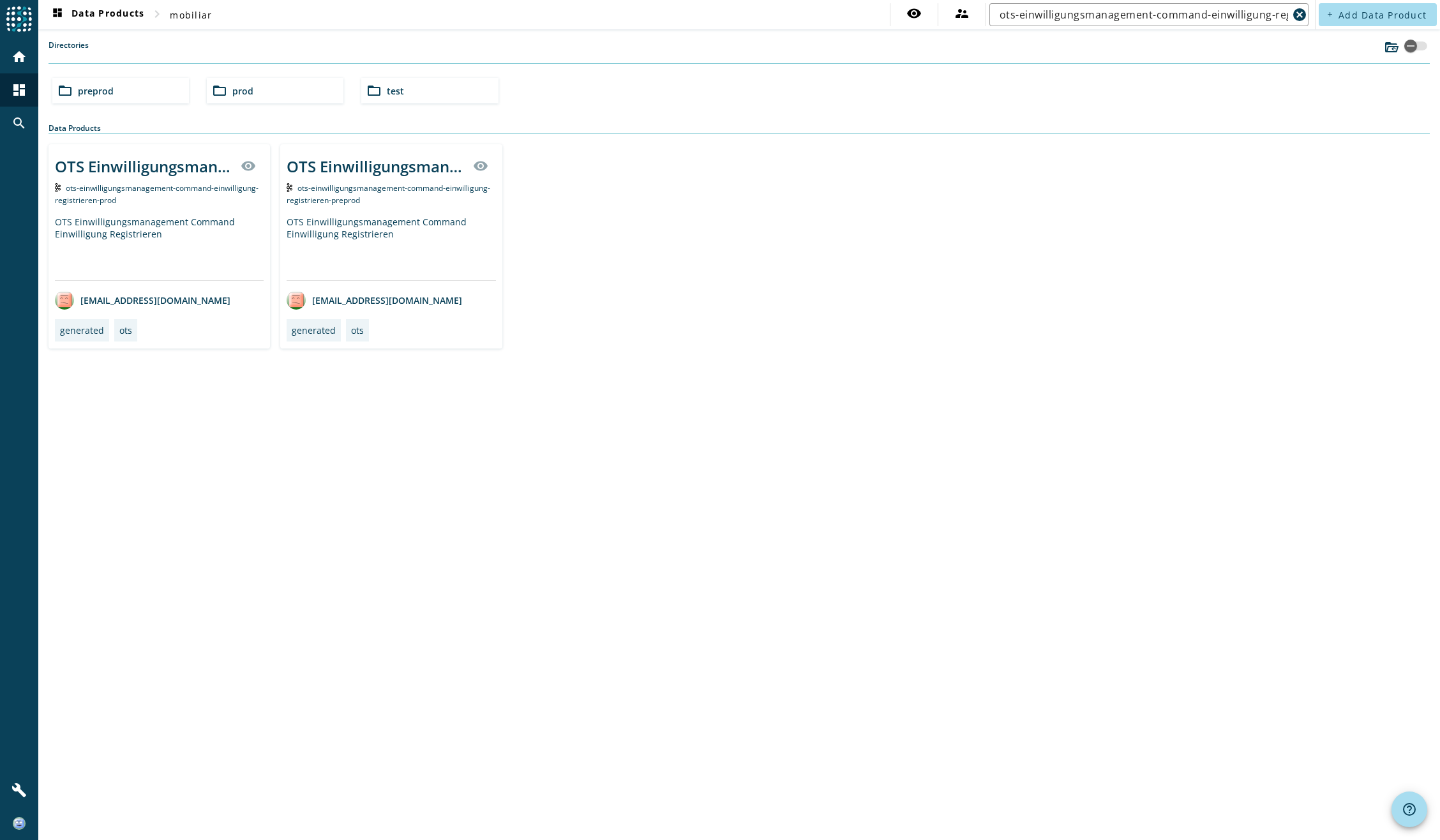
click at [156, 220] on div "OTS Einwilligungsmanagement Command Einwilligung Registrieren" at bounding box center [159, 248] width 208 height 65
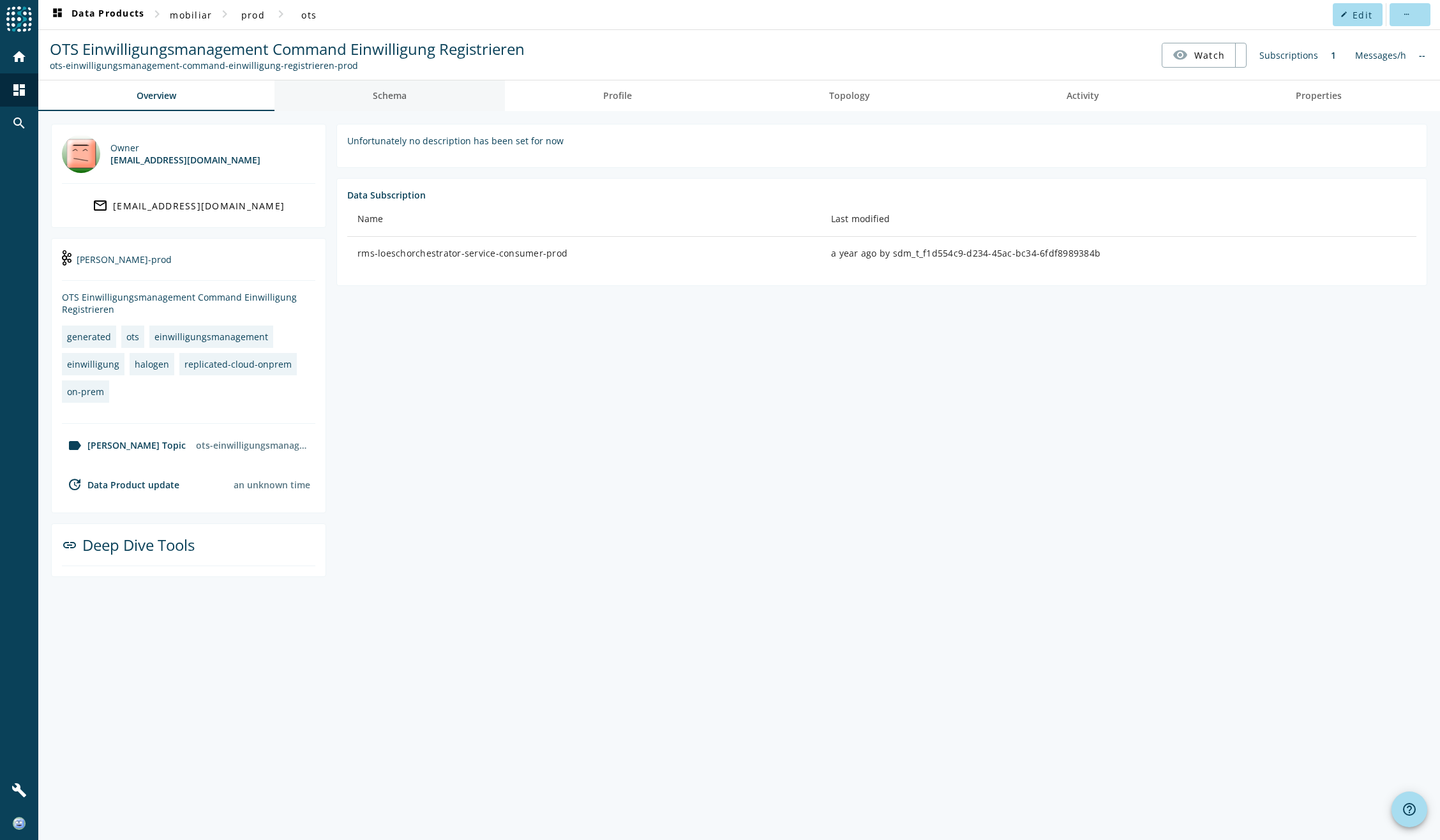
click at [429, 99] on link "Schema" at bounding box center [390, 96] width 231 height 31
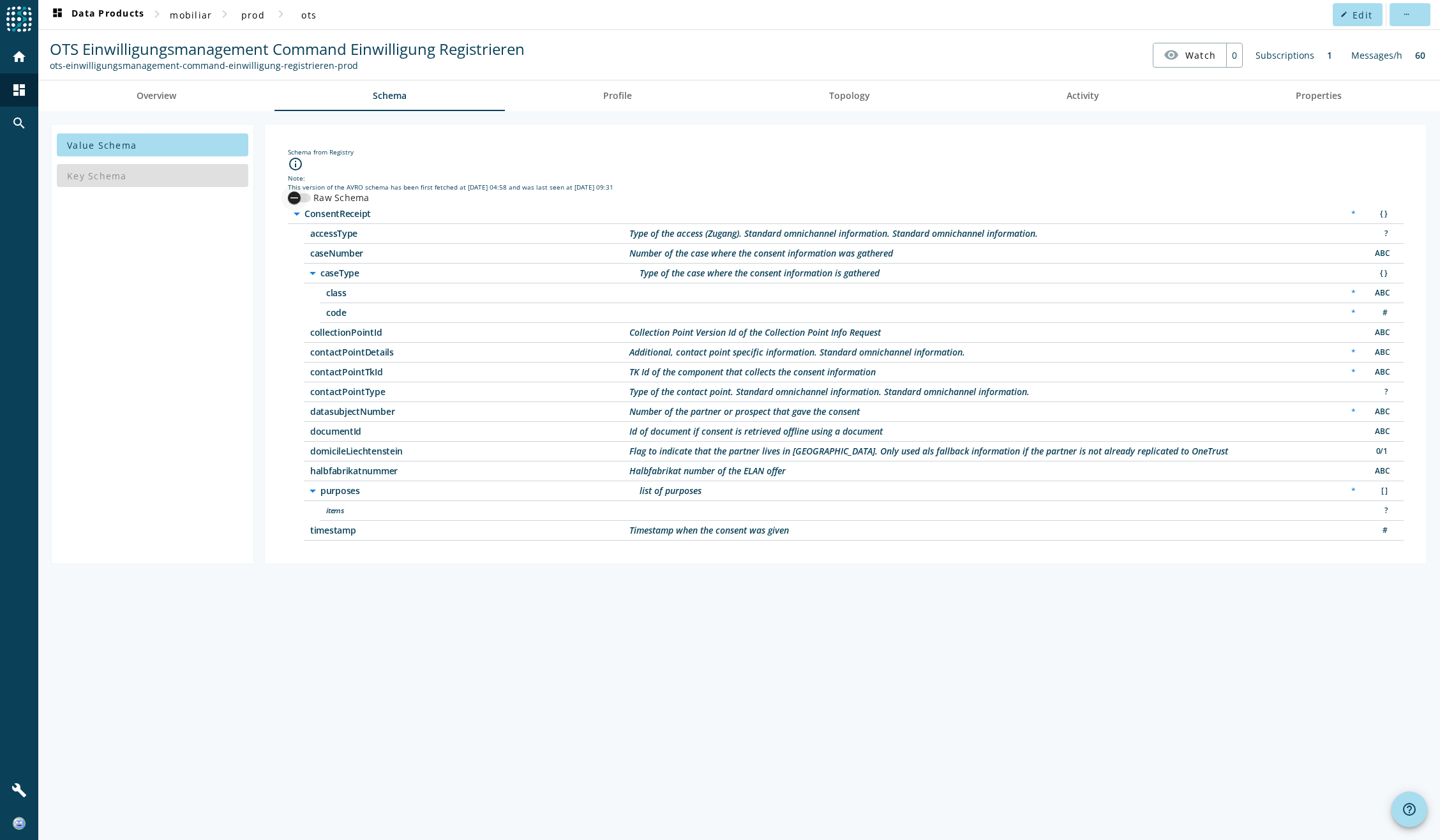
click at [302, 196] on div "button" at bounding box center [294, 197] width 25 height 25
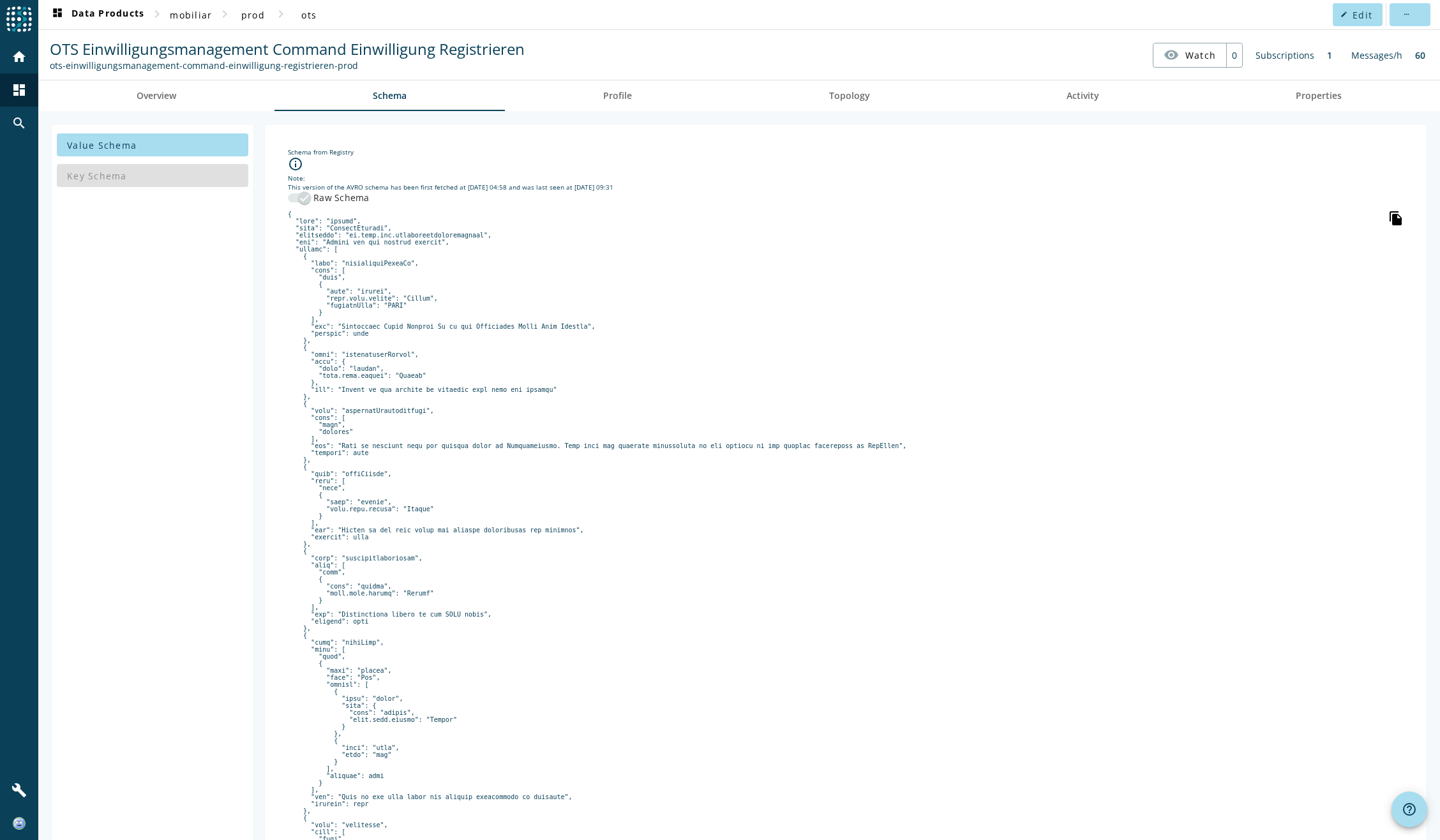
click at [1389, 219] on icon "file_copy" at bounding box center [1396, 218] width 15 height 15
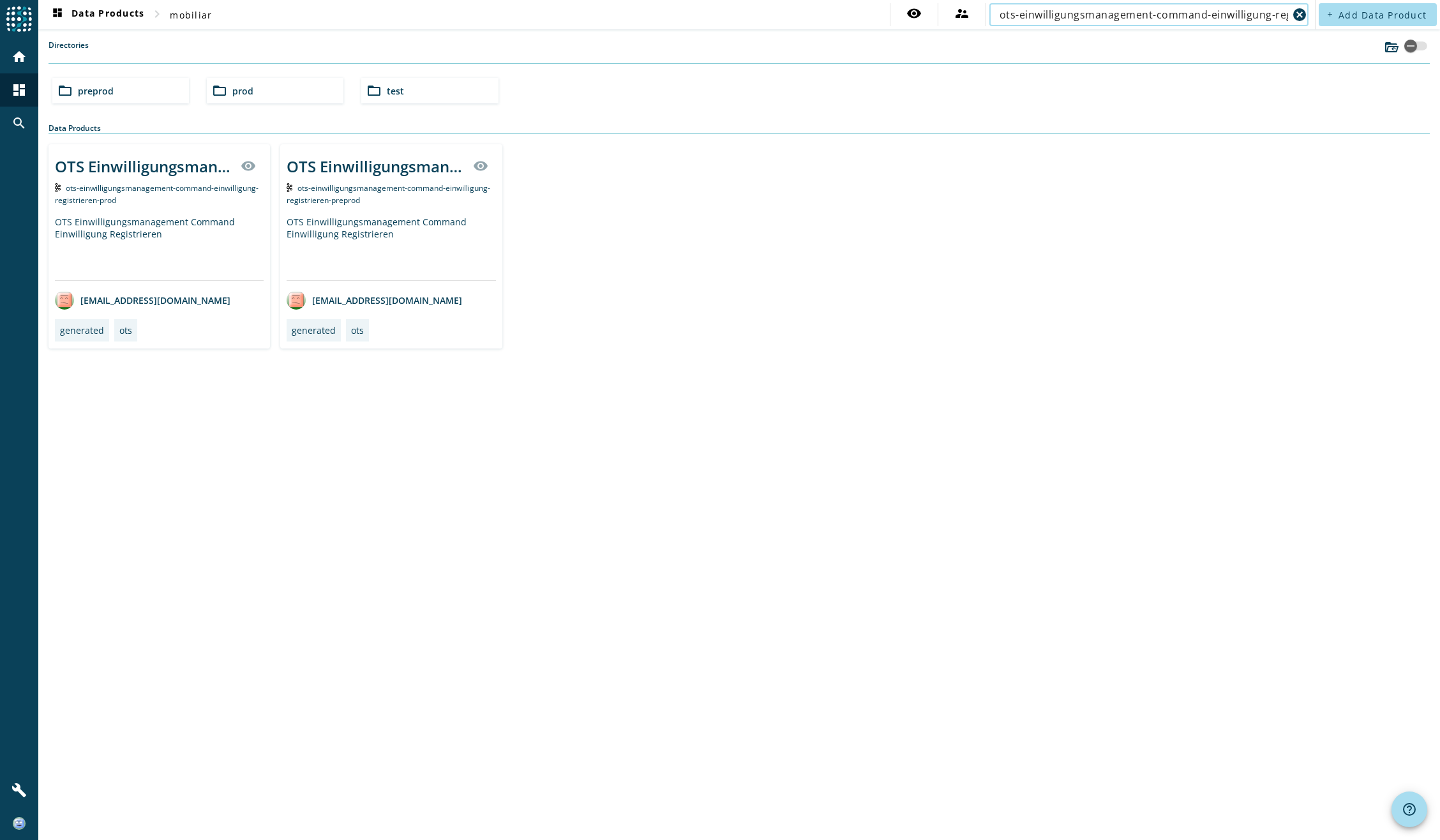
click at [1015, 18] on input "ots-einwilligungsmanagement-command-einwilligung-registrieren" at bounding box center [1143, 14] width 288 height 15
paste input "ms-orchestrierung-command-korrespondenz-einlieferung-v4"
type input "oms-orchestrierung-command-korrespondenz-einlieferung-v4"
click at [408, 221] on div "Eingangsschnittstelle für Korrespondenzerstellung" at bounding box center [391, 248] width 208 height 65
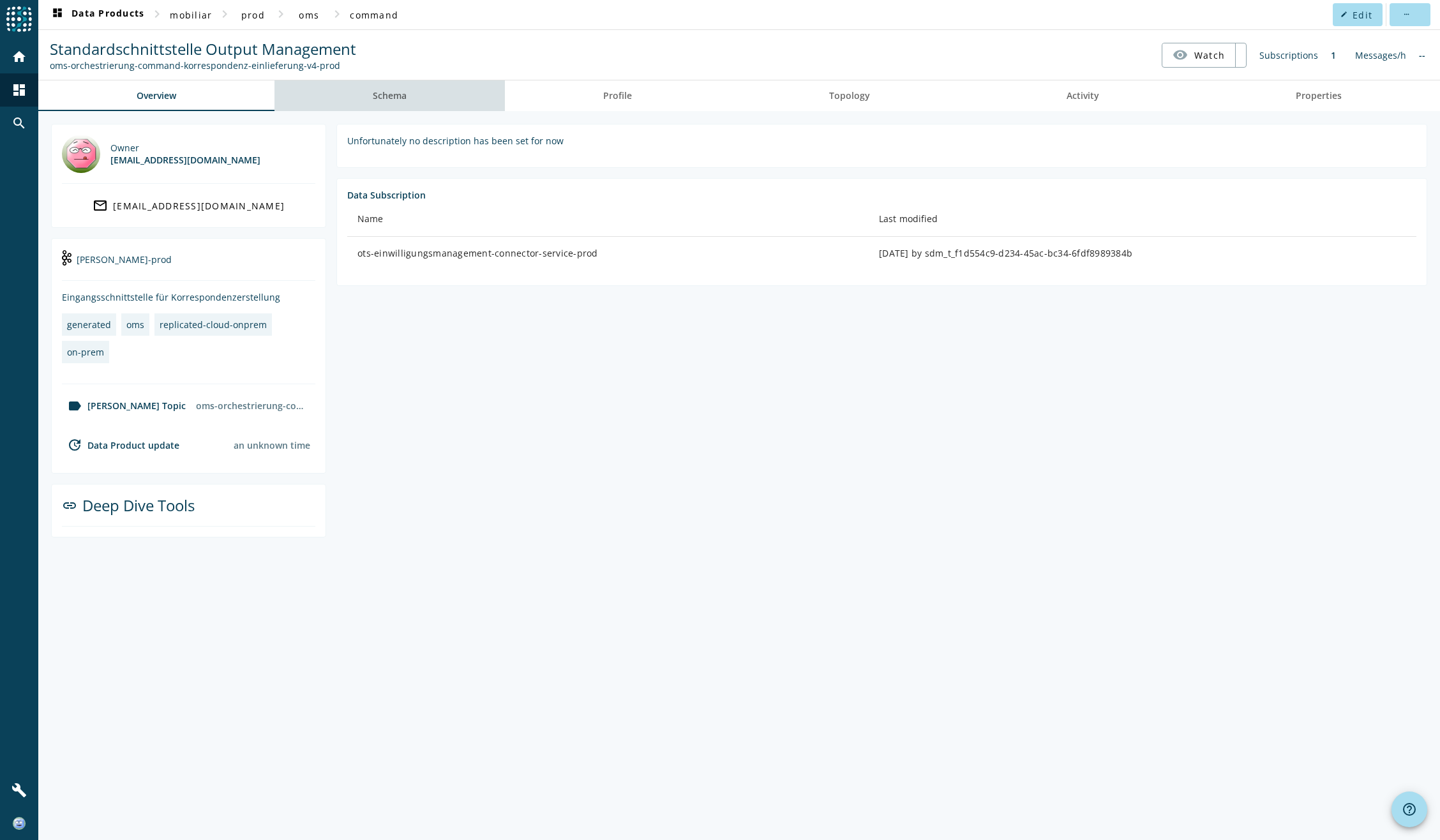
click at [412, 100] on link "Schema" at bounding box center [390, 96] width 231 height 31
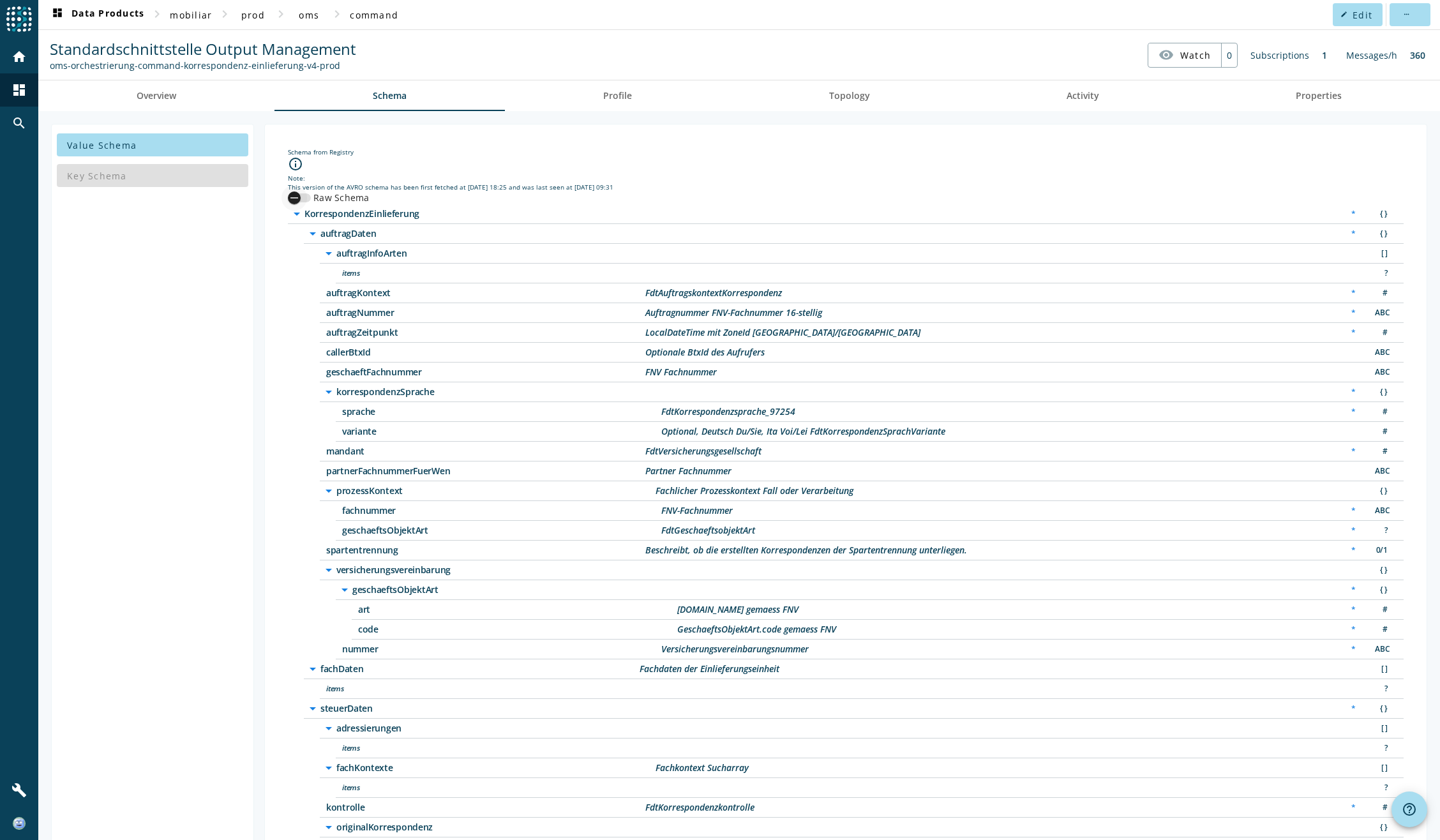
click at [302, 197] on div "button" at bounding box center [294, 197] width 25 height 25
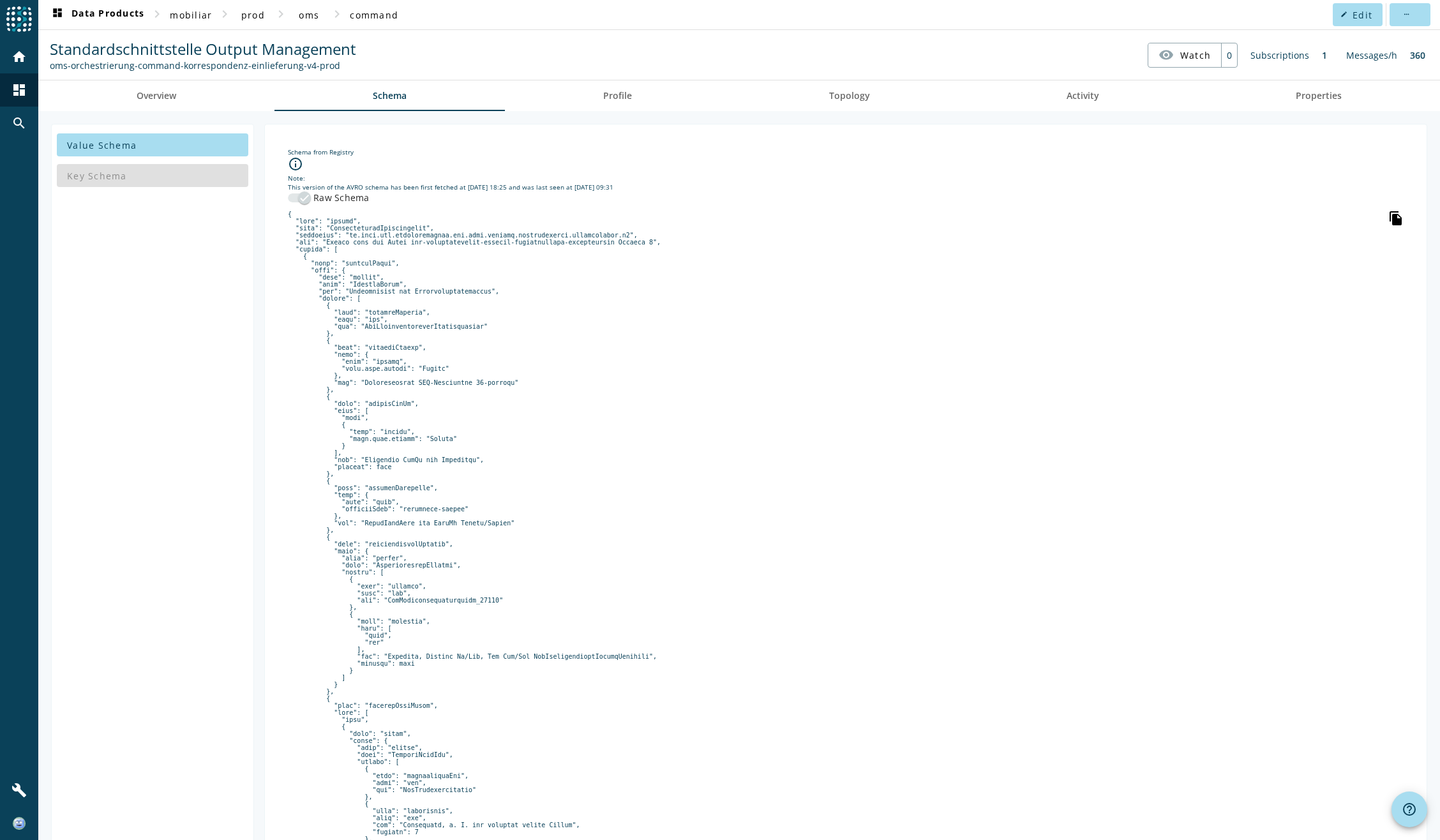
click at [1389, 220] on icon "file_copy" at bounding box center [1396, 218] width 15 height 15
click at [1389, 217] on icon "file_copy" at bounding box center [1396, 218] width 15 height 15
click at [1389, 221] on icon "file_copy" at bounding box center [1396, 218] width 15 height 15
click at [389, 93] on span "Schema" at bounding box center [389, 96] width 34 height 9
